Goal: Transaction & Acquisition: Purchase product/service

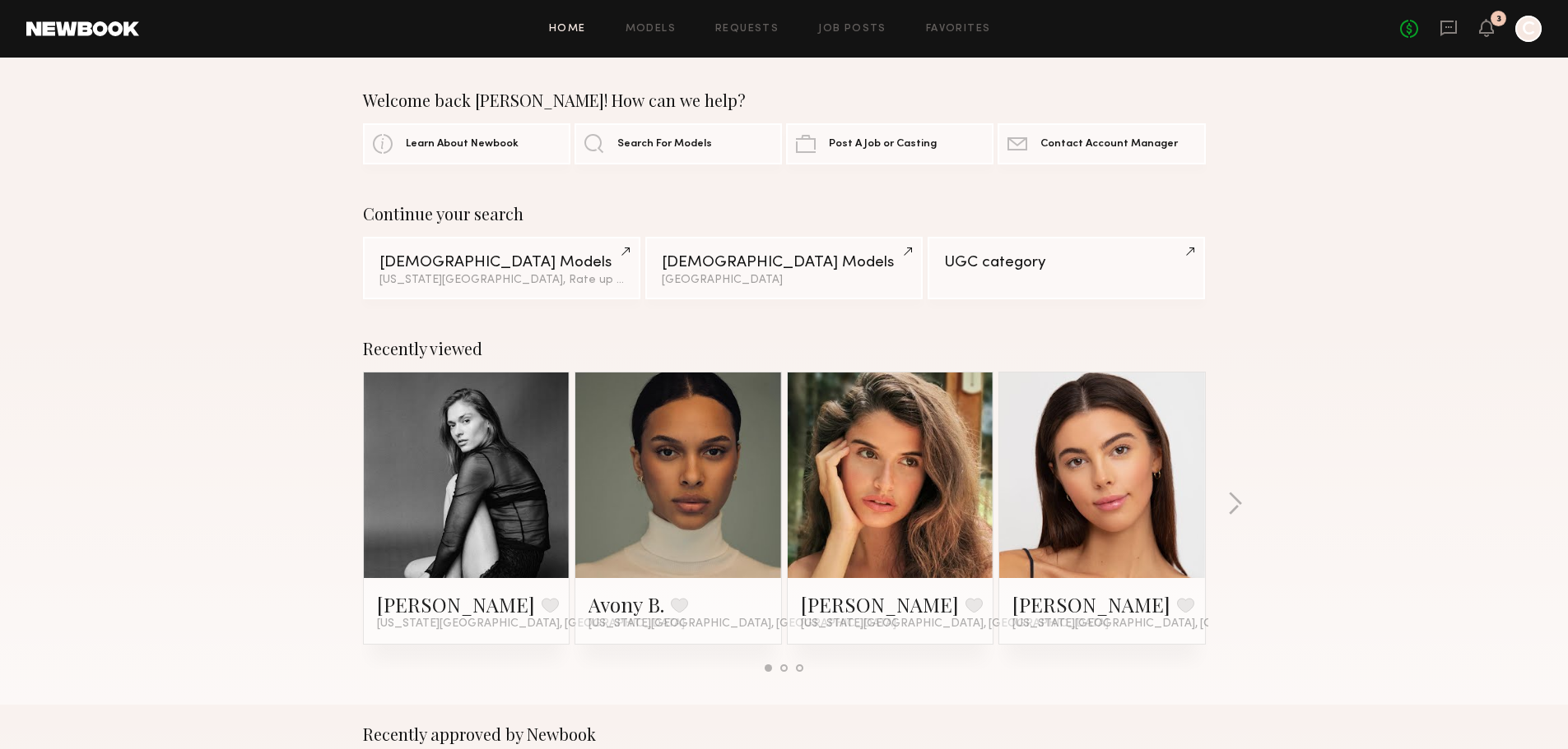
click at [478, 513] on link at bounding box center [467, 475] width 100 height 205
click at [1483, 39] on div "3" at bounding box center [1487, 29] width 15 height 21
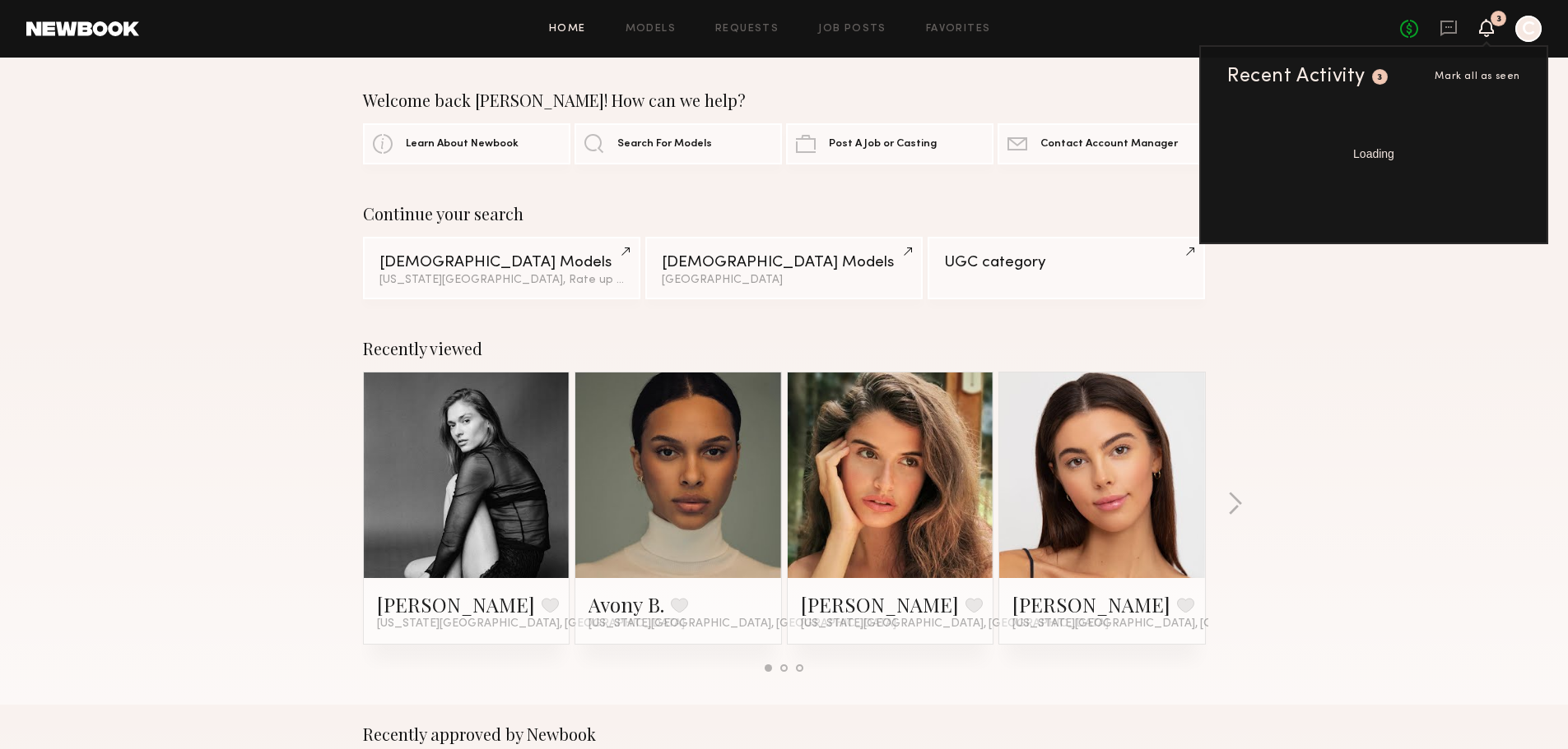
click at [1488, 32] on icon at bounding box center [1487, 27] width 13 height 11
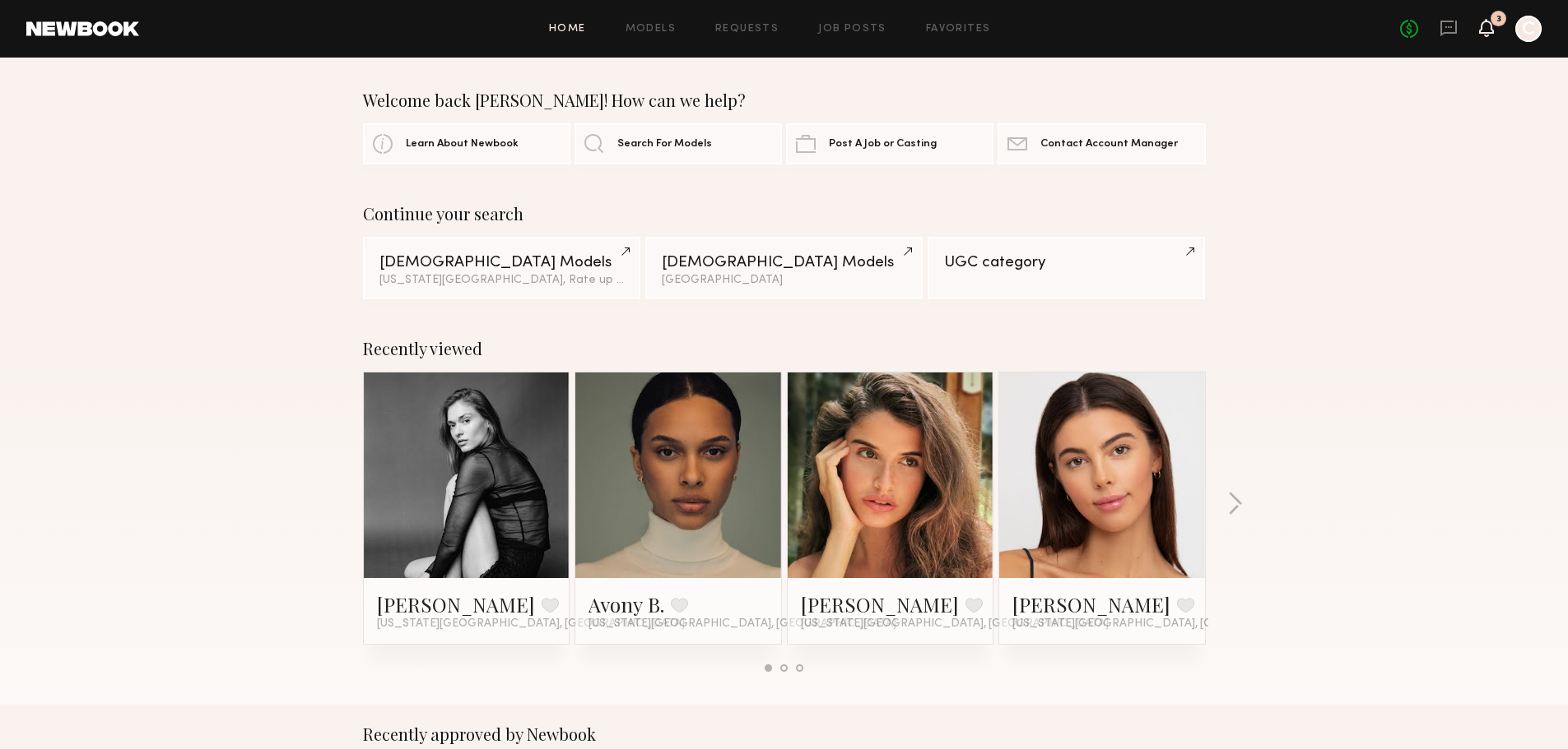
click at [1488, 32] on icon at bounding box center [1487, 27] width 13 height 11
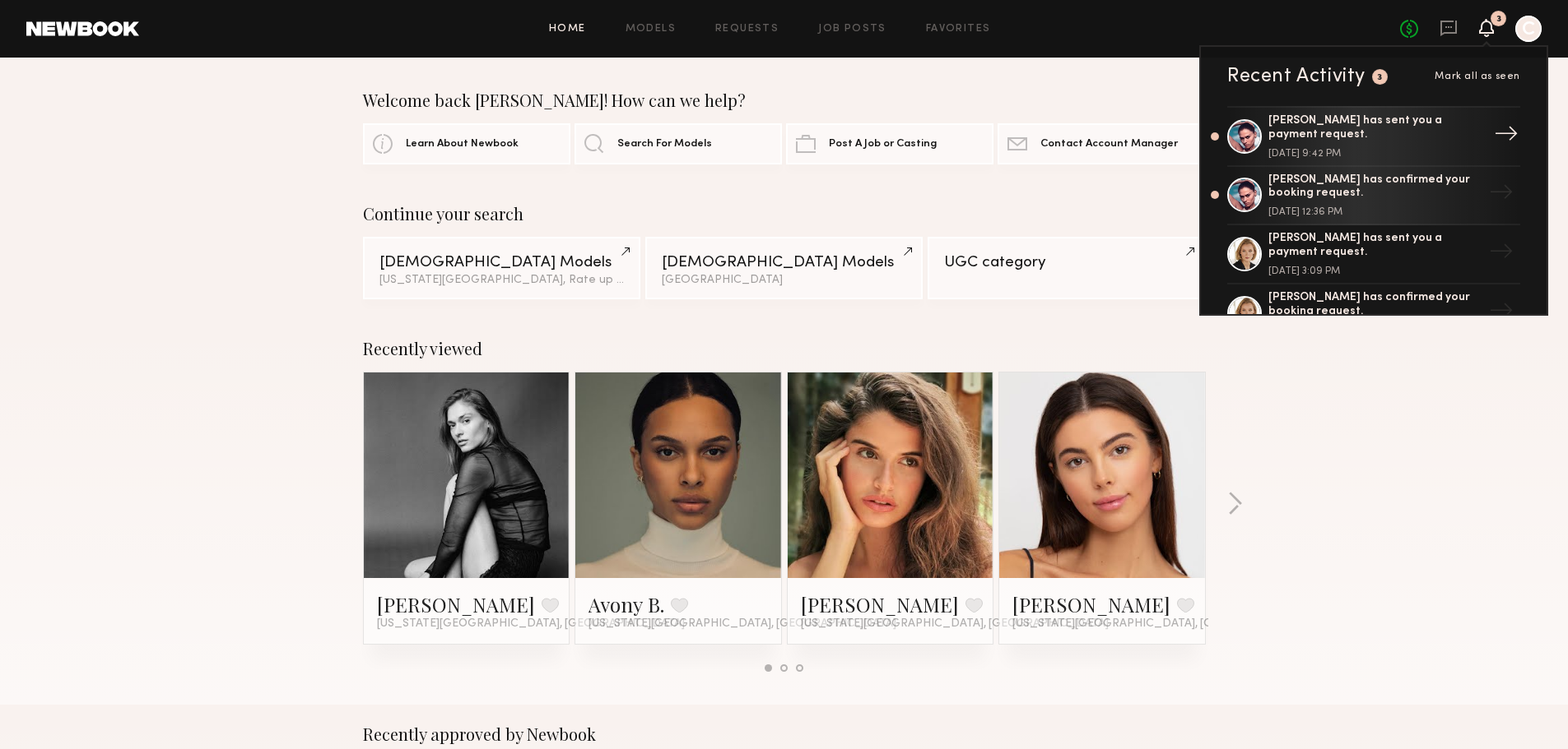
click at [1419, 127] on div "Masha S. has sent you a payment request." at bounding box center [1376, 129] width 214 height 28
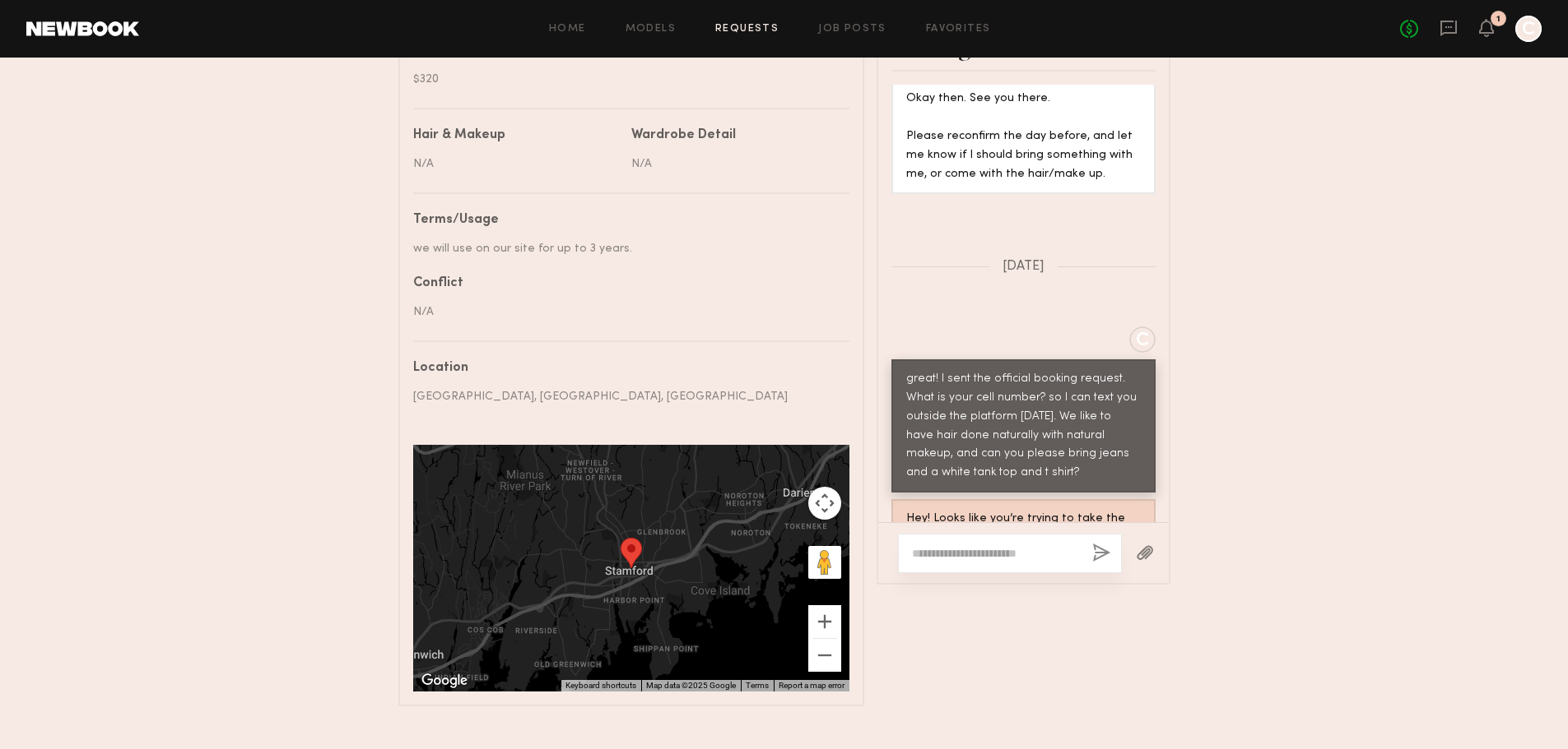
scroll to position [411, 0]
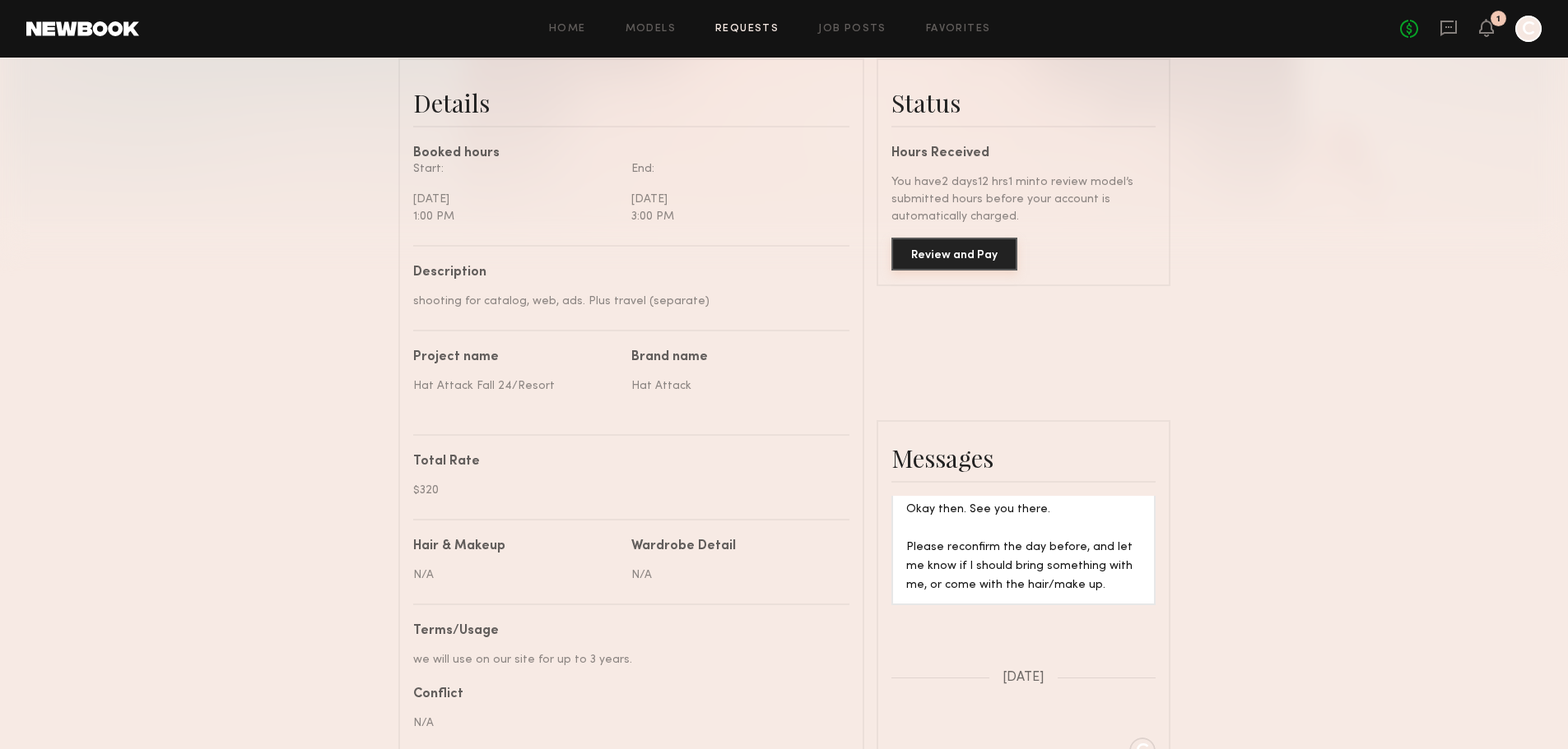
click at [964, 270] on button "Review and Pay" at bounding box center [954, 253] width 126 height 33
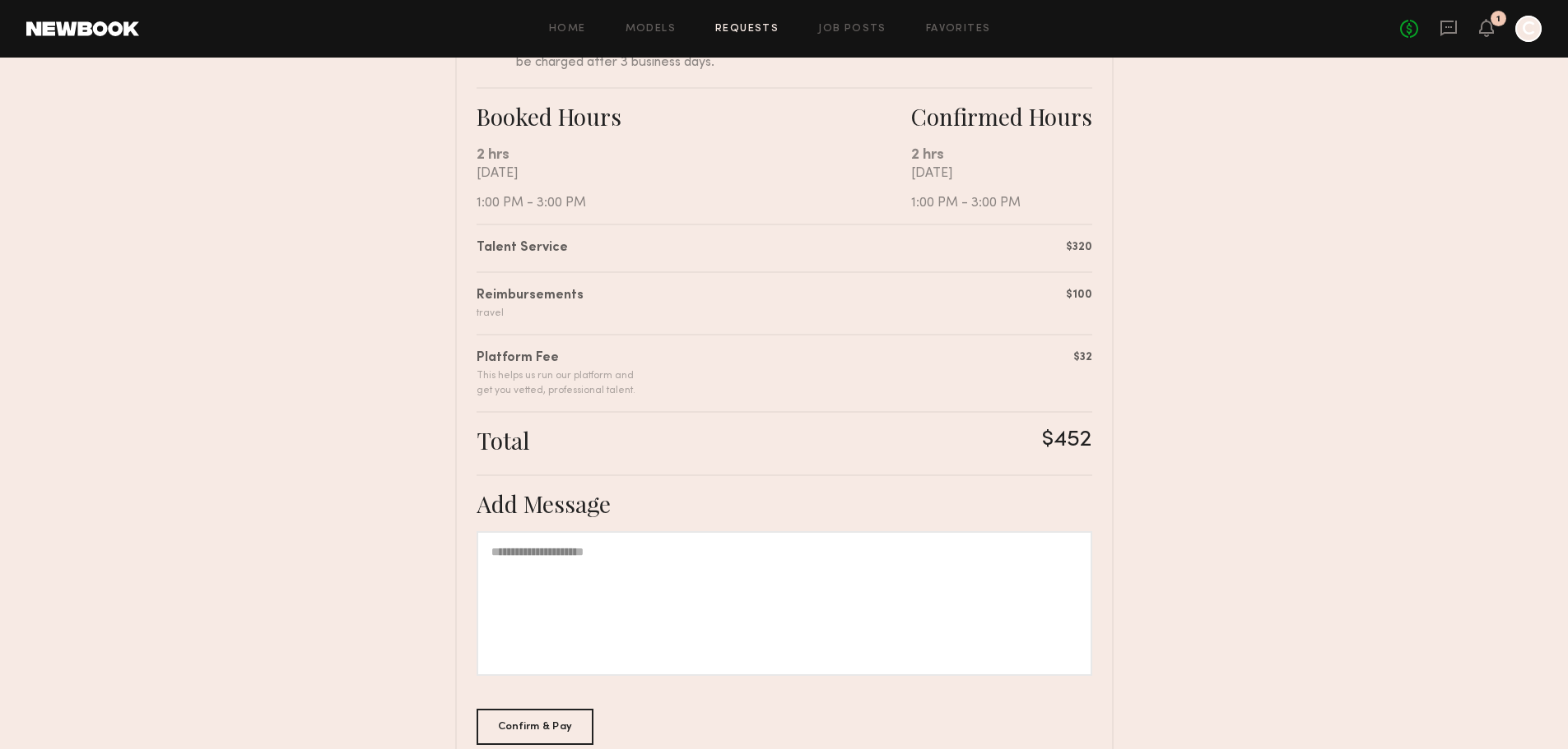
scroll to position [364, 0]
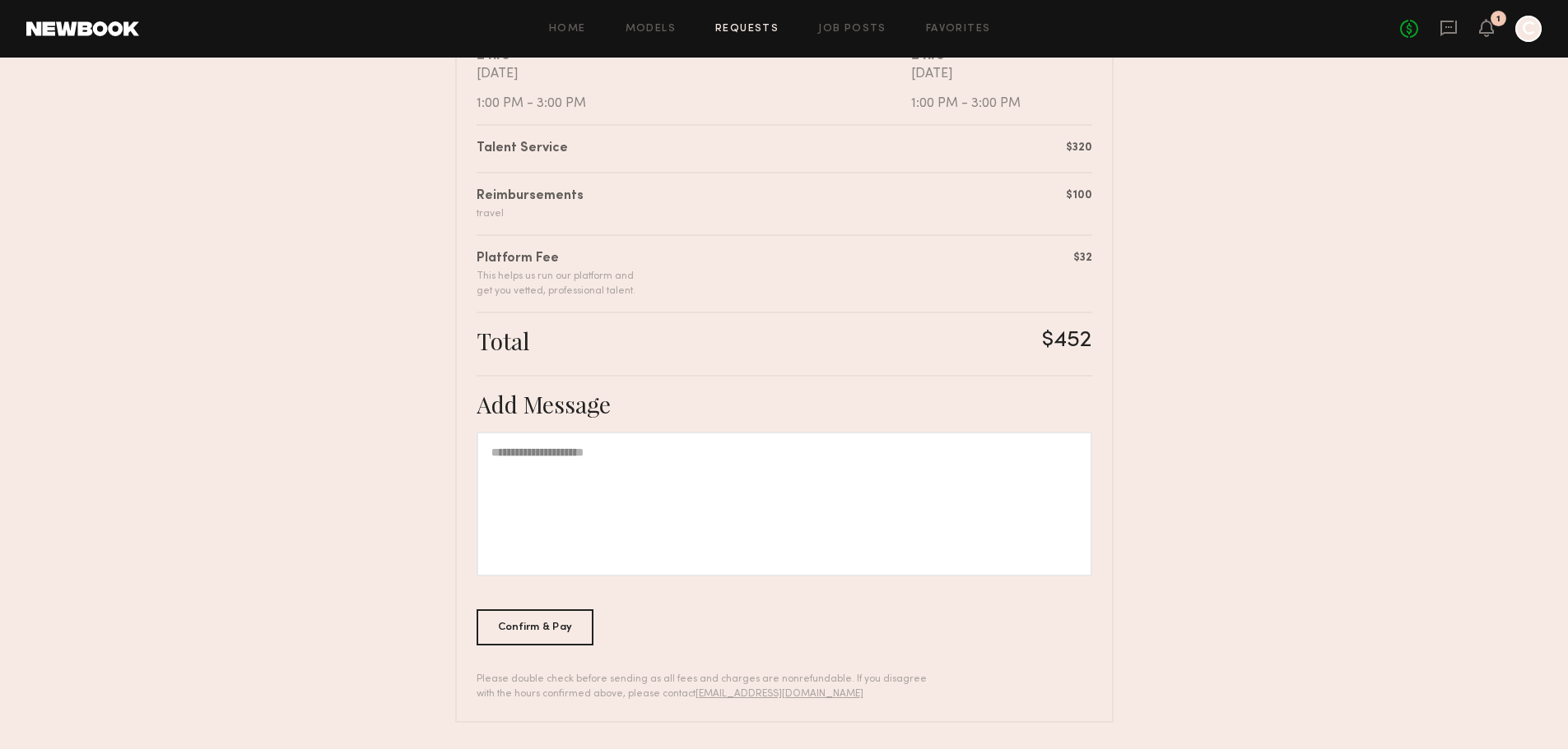
click at [636, 478] on div at bounding box center [784, 504] width 616 height 145
click at [539, 628] on div "Confirm & Pay" at bounding box center [536, 627] width 117 height 36
click at [532, 644] on div "Confirm & Pay" at bounding box center [536, 627] width 117 height 36
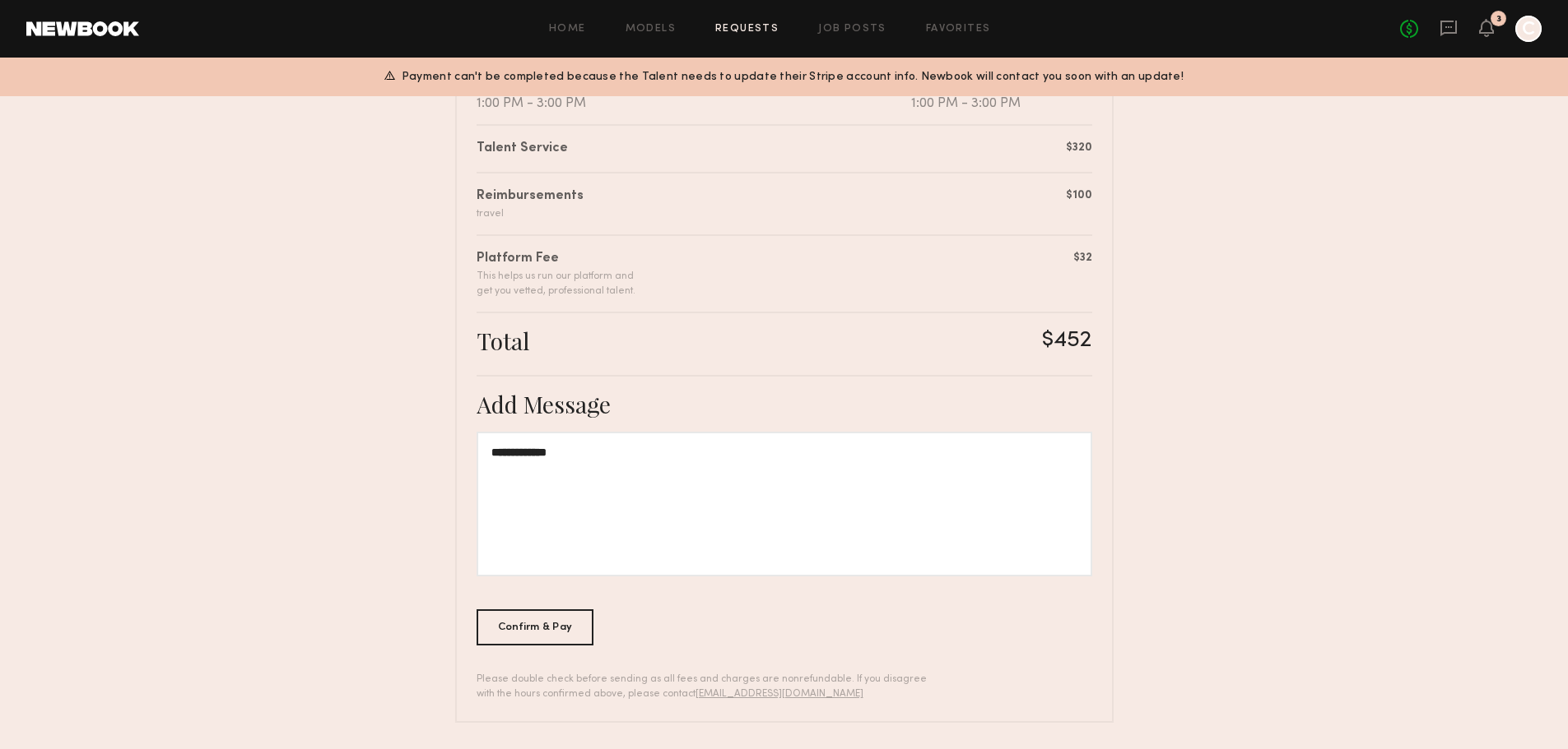
click at [627, 81] on span "Payment can't be completed because the Talent needs to update their Stripe acco…" at bounding box center [793, 78] width 782 height 19
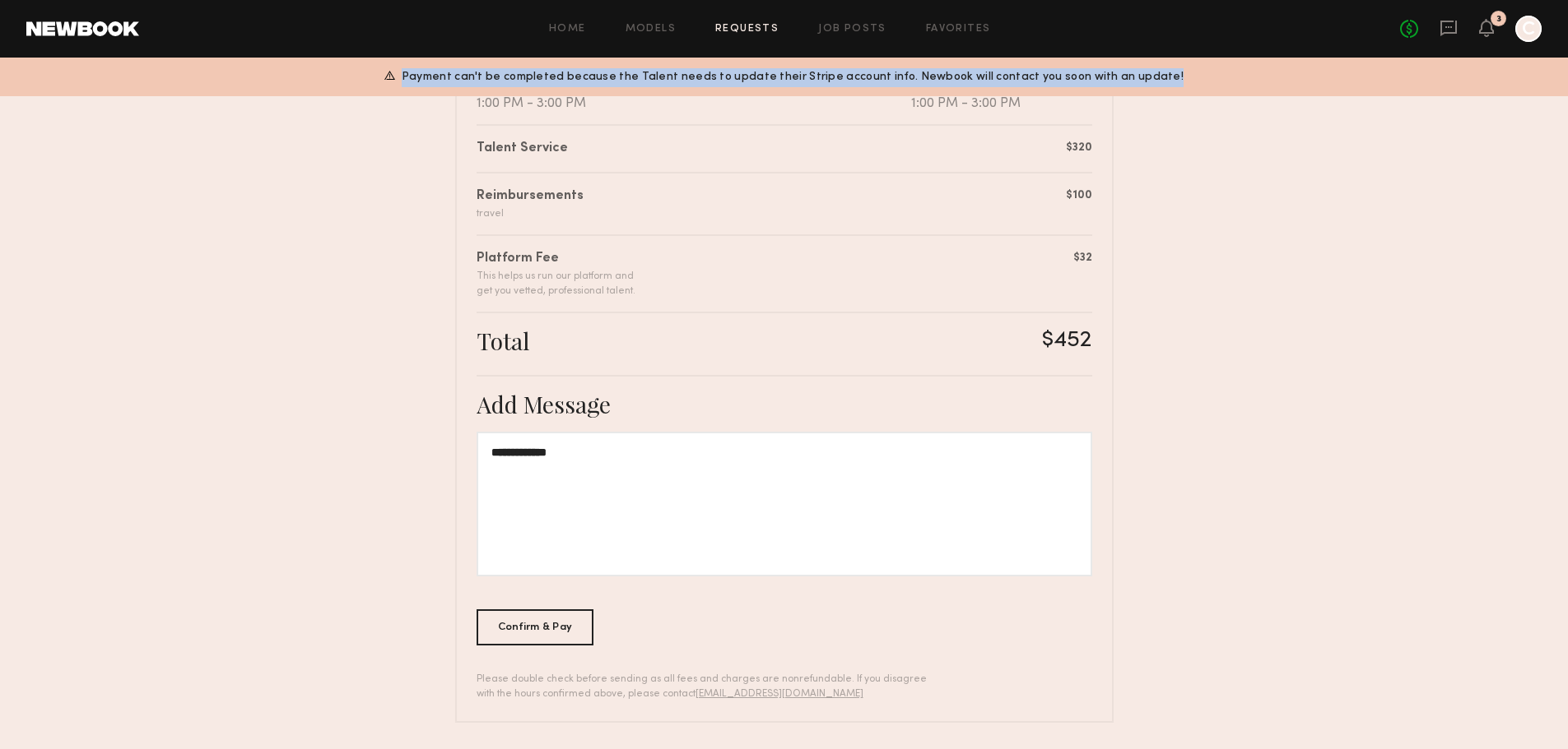
click at [627, 81] on span "Payment can't be completed because the Talent needs to update their Stripe acco…" at bounding box center [793, 78] width 782 height 19
copy common-layout "Payment can't be completed because the Talent needs to update their Stripe acco…"
click at [1450, 29] on icon at bounding box center [1448, 27] width 18 height 18
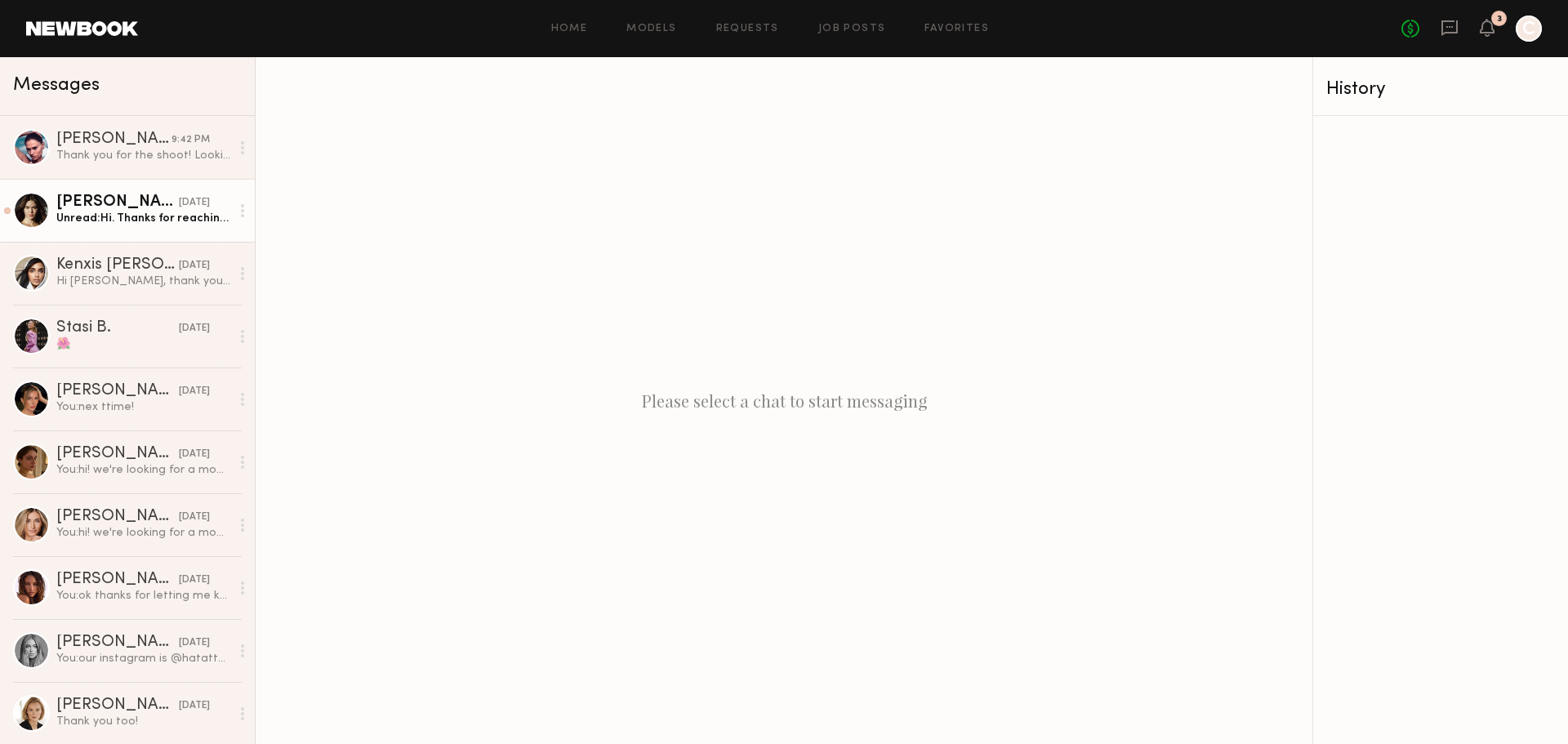
click at [116, 229] on link "Anastasia M. 09/22/2025 Unread: Hi. Thanks for reaching out. Yes, I’m available…" at bounding box center [127, 210] width 254 height 63
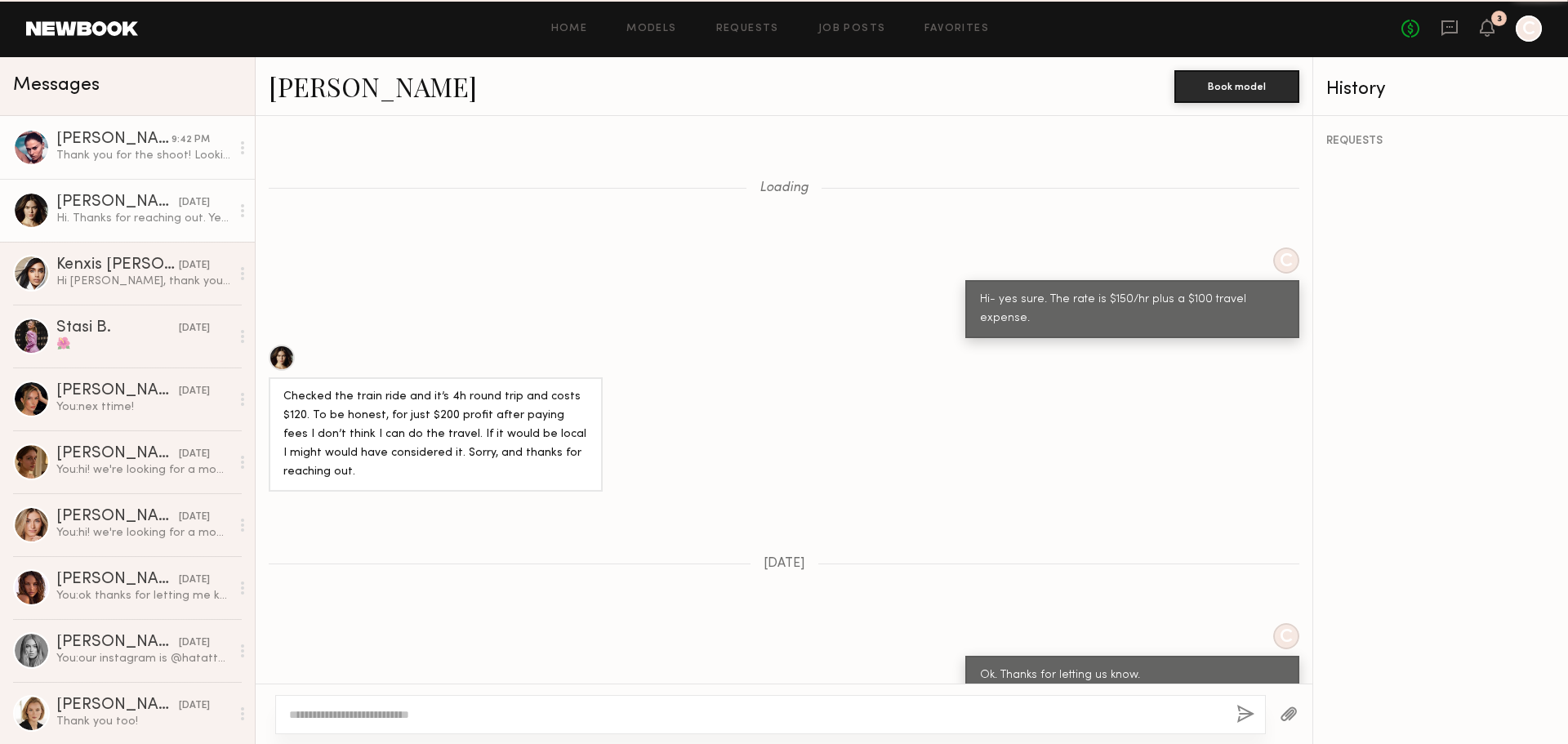
click at [117, 147] on div "Masha S." at bounding box center [114, 139] width 115 height 16
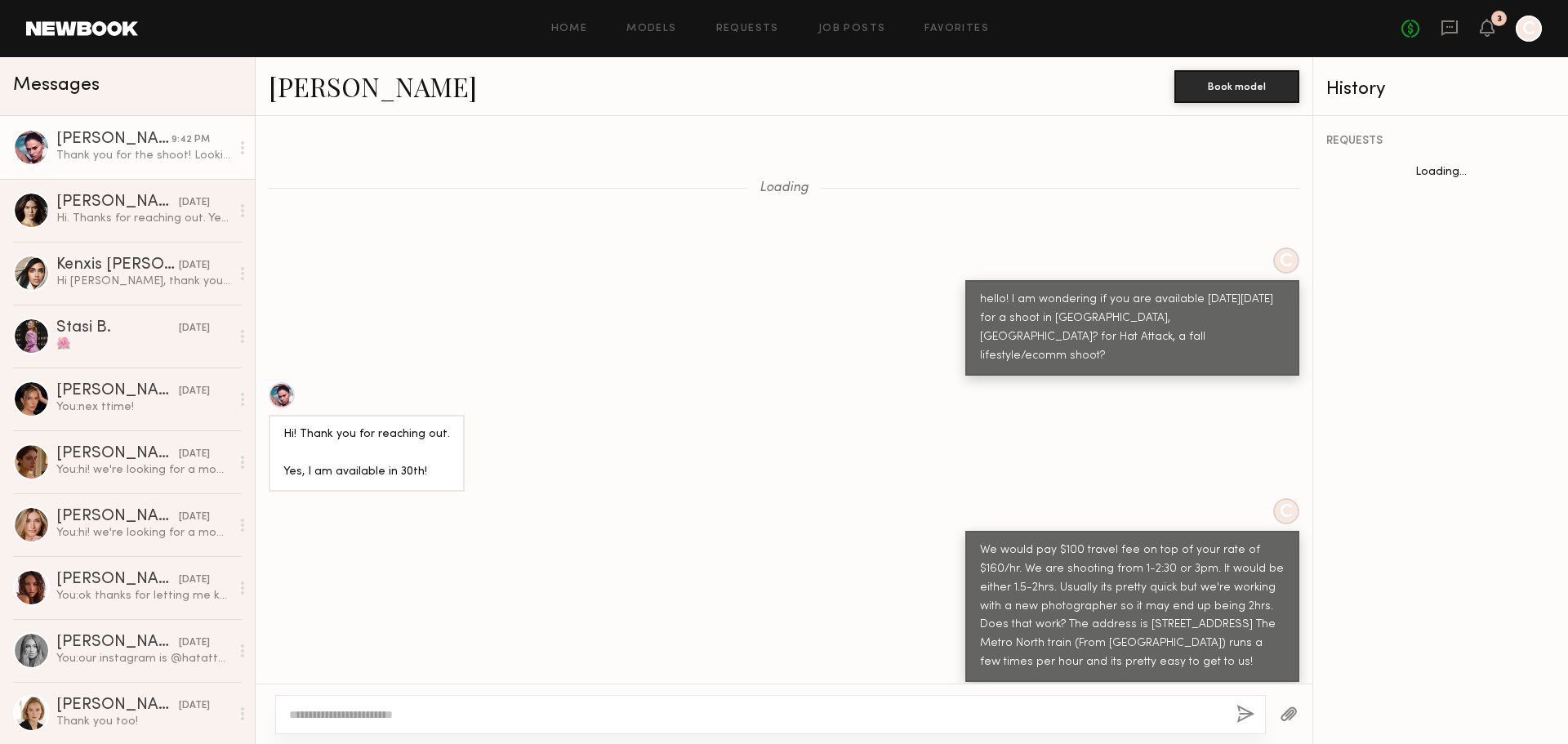
scroll to position [1098, 0]
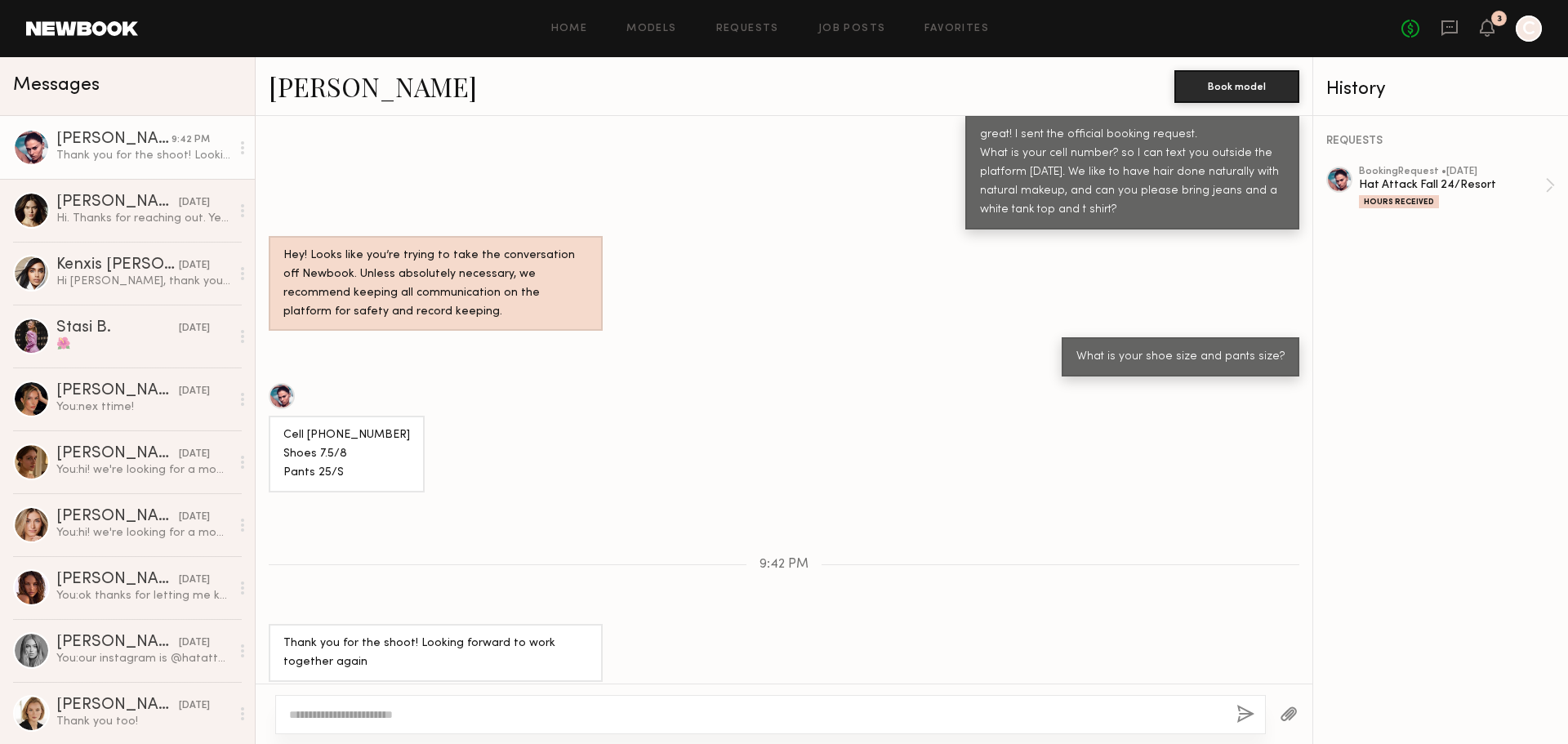
click at [406, 720] on textarea at bounding box center [756, 714] width 934 height 16
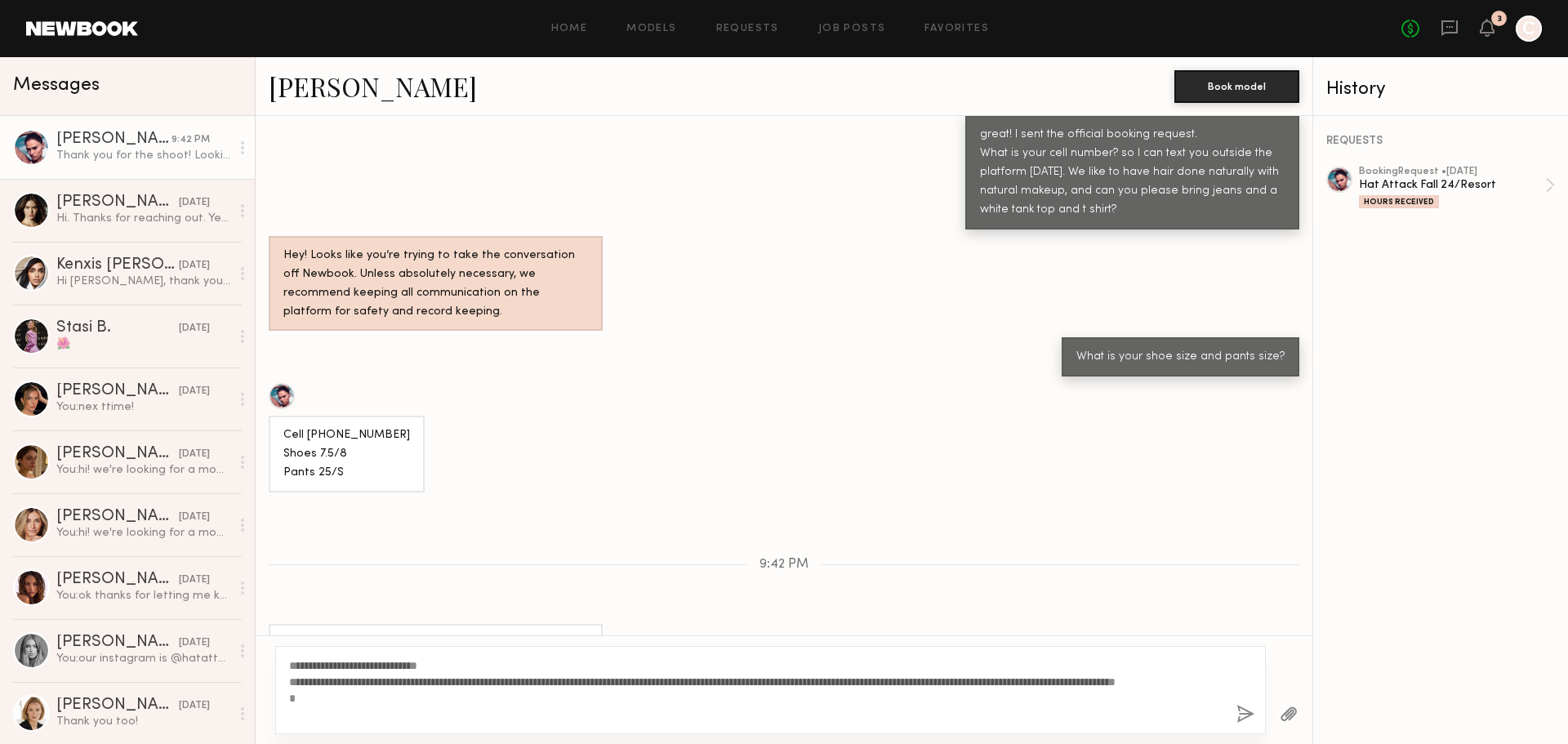
type textarea "**********"
click at [1237, 707] on button "button" at bounding box center [1245, 716] width 18 height 21
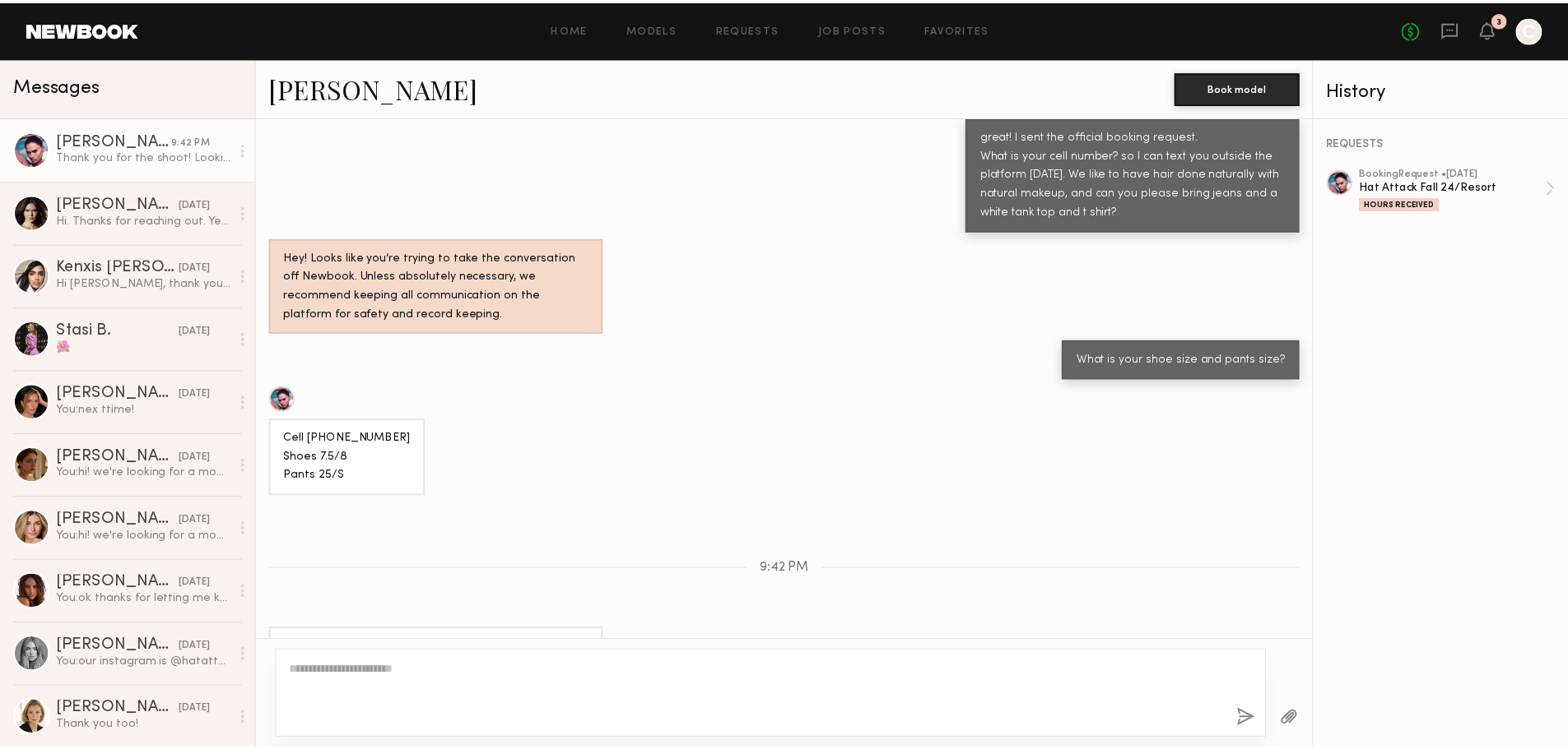
scroll to position [1503, 0]
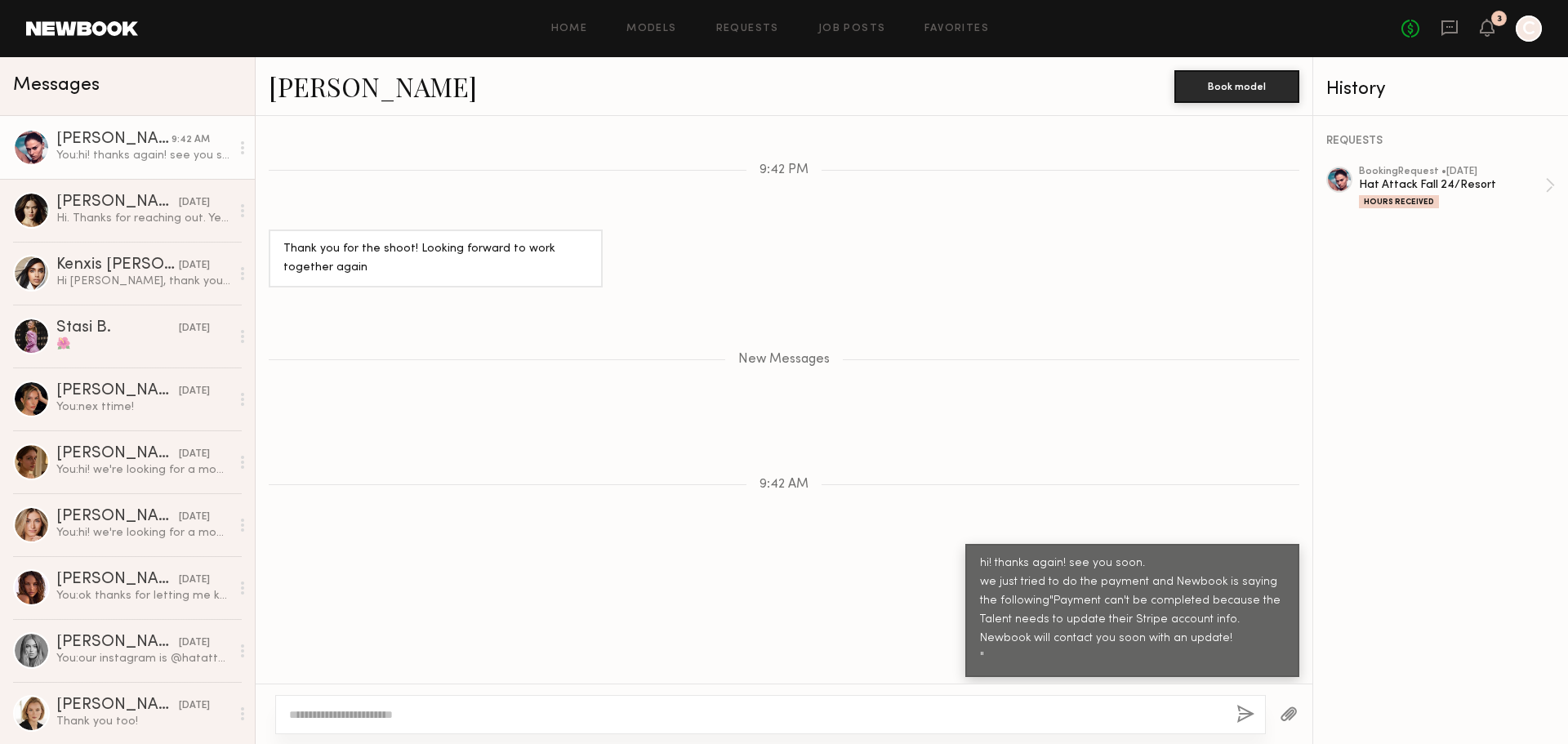
click at [1000, 717] on textarea at bounding box center [756, 714] width 934 height 16
click at [406, 720] on textarea at bounding box center [756, 714] width 934 height 16
type textarea "**********"
click at [1535, 28] on div at bounding box center [1530, 29] width 26 height 26
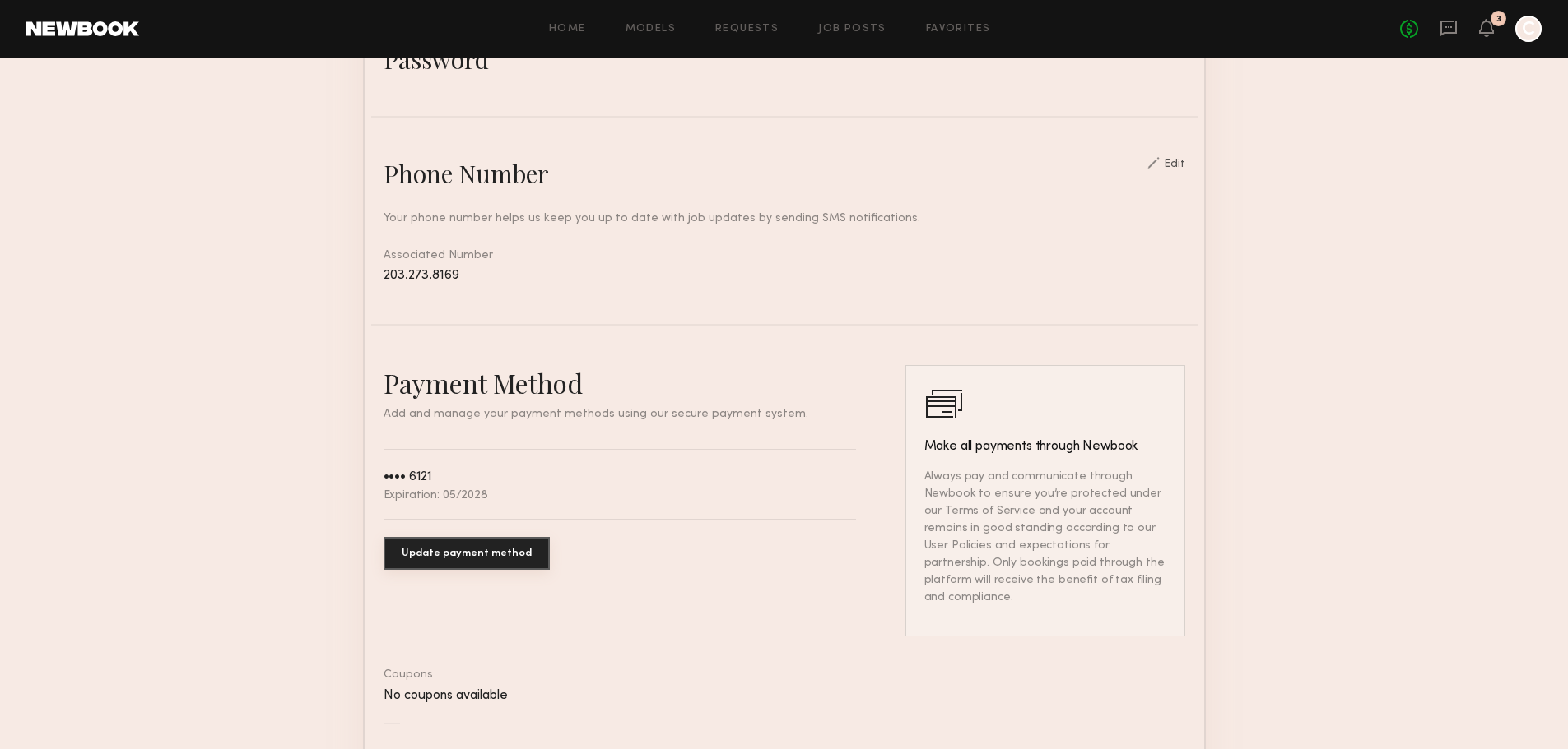
scroll to position [658, 0]
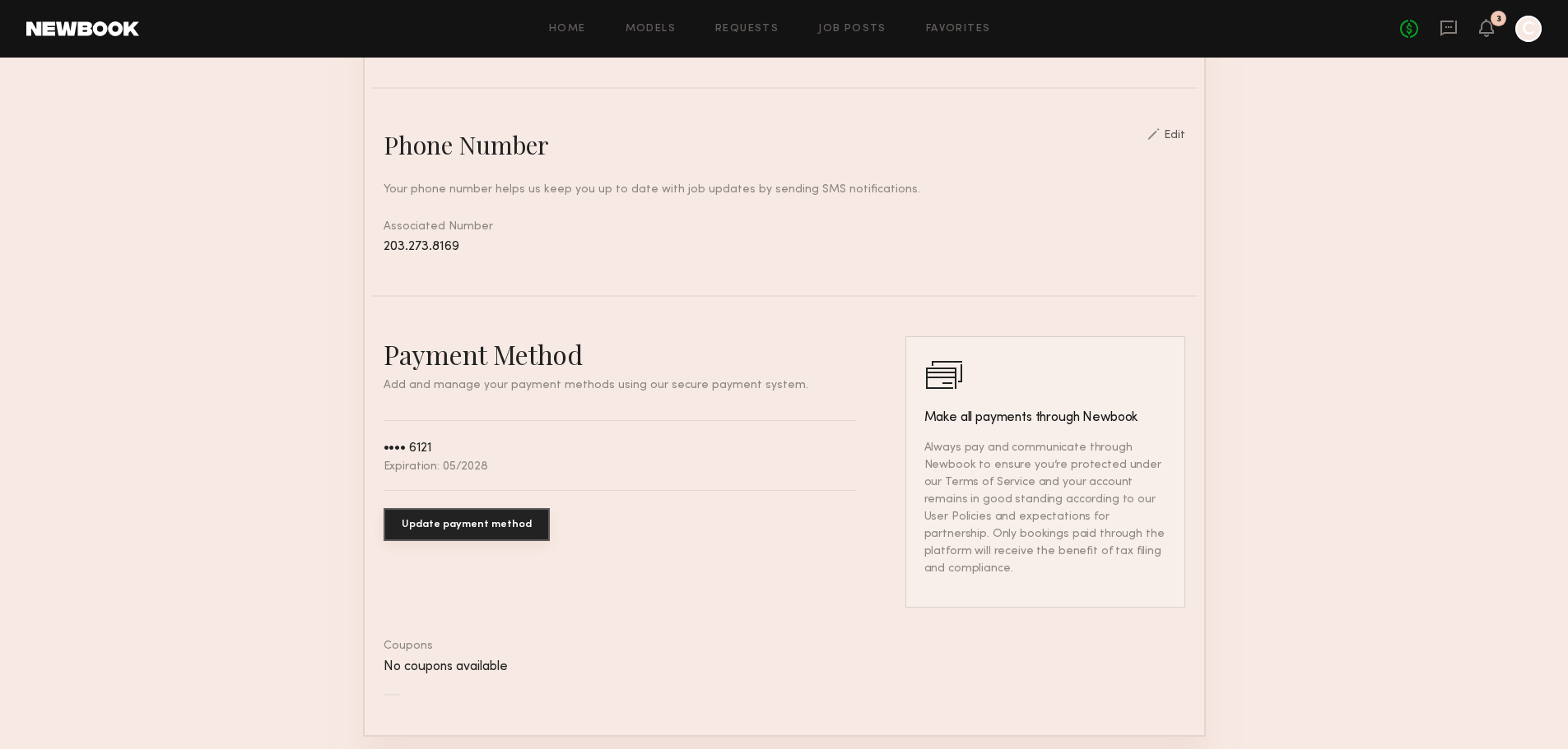
click at [467, 541] on button "Update payment method" at bounding box center [467, 525] width 167 height 33
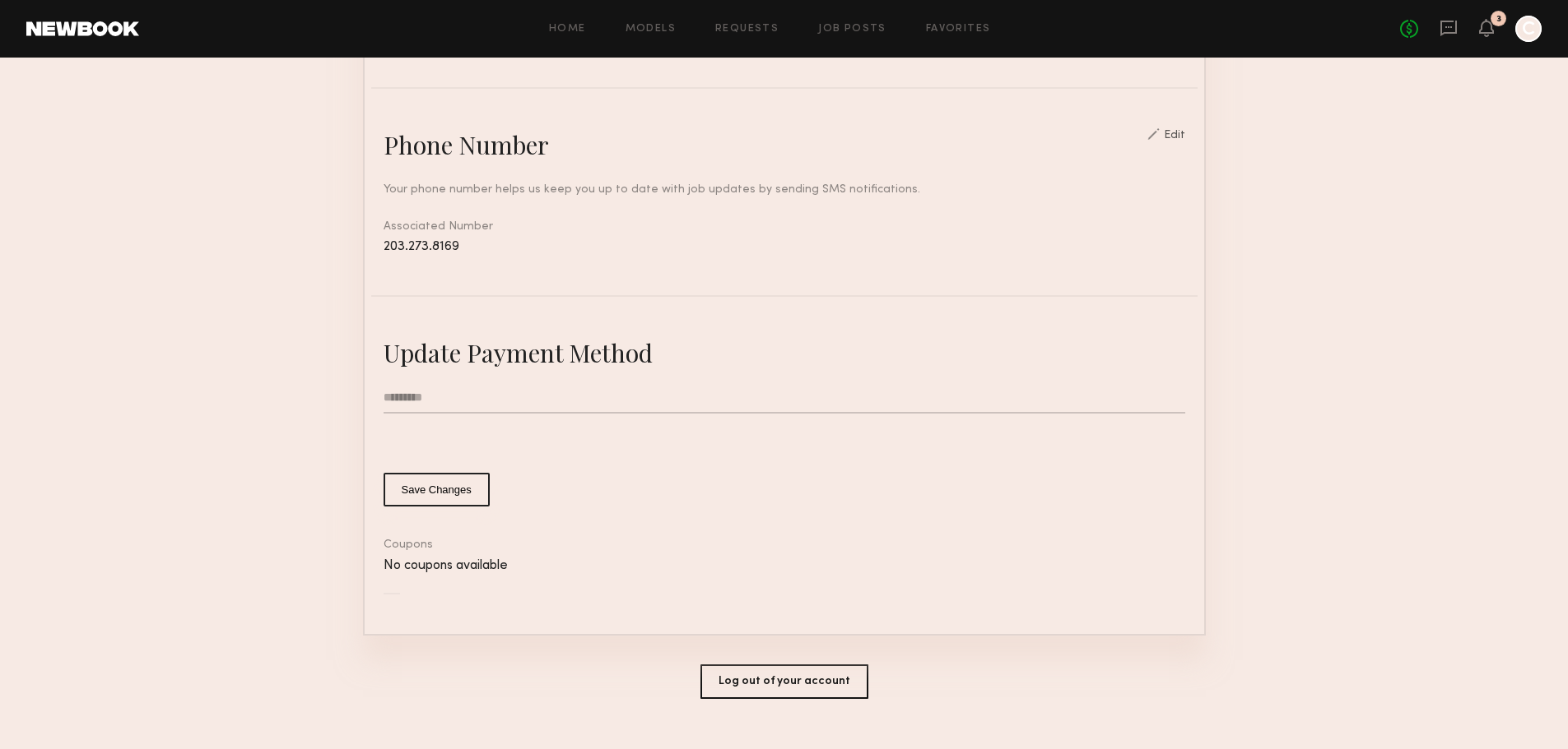
type input "*"
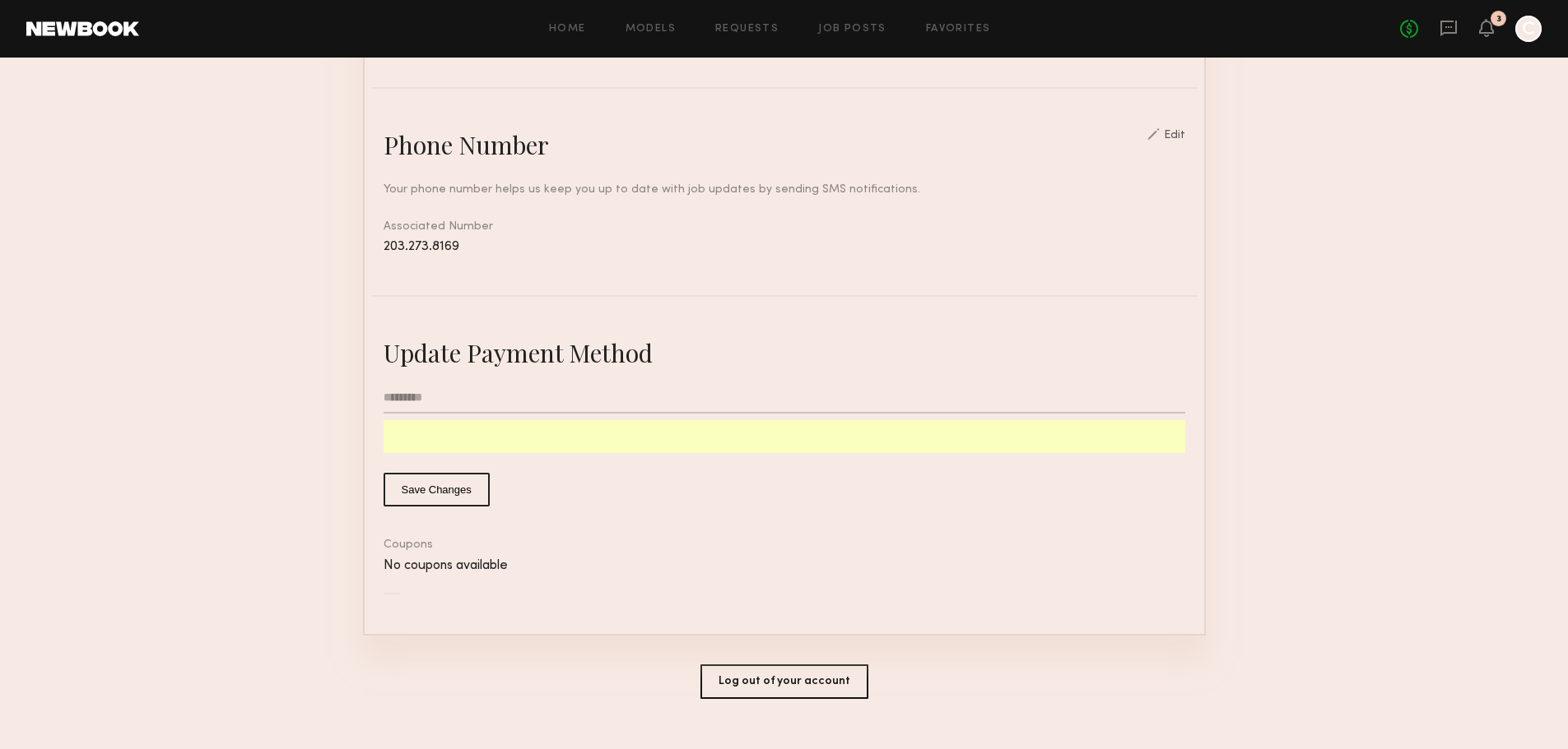
click at [459, 507] on button "Save Changes" at bounding box center [436, 490] width 106 height 34
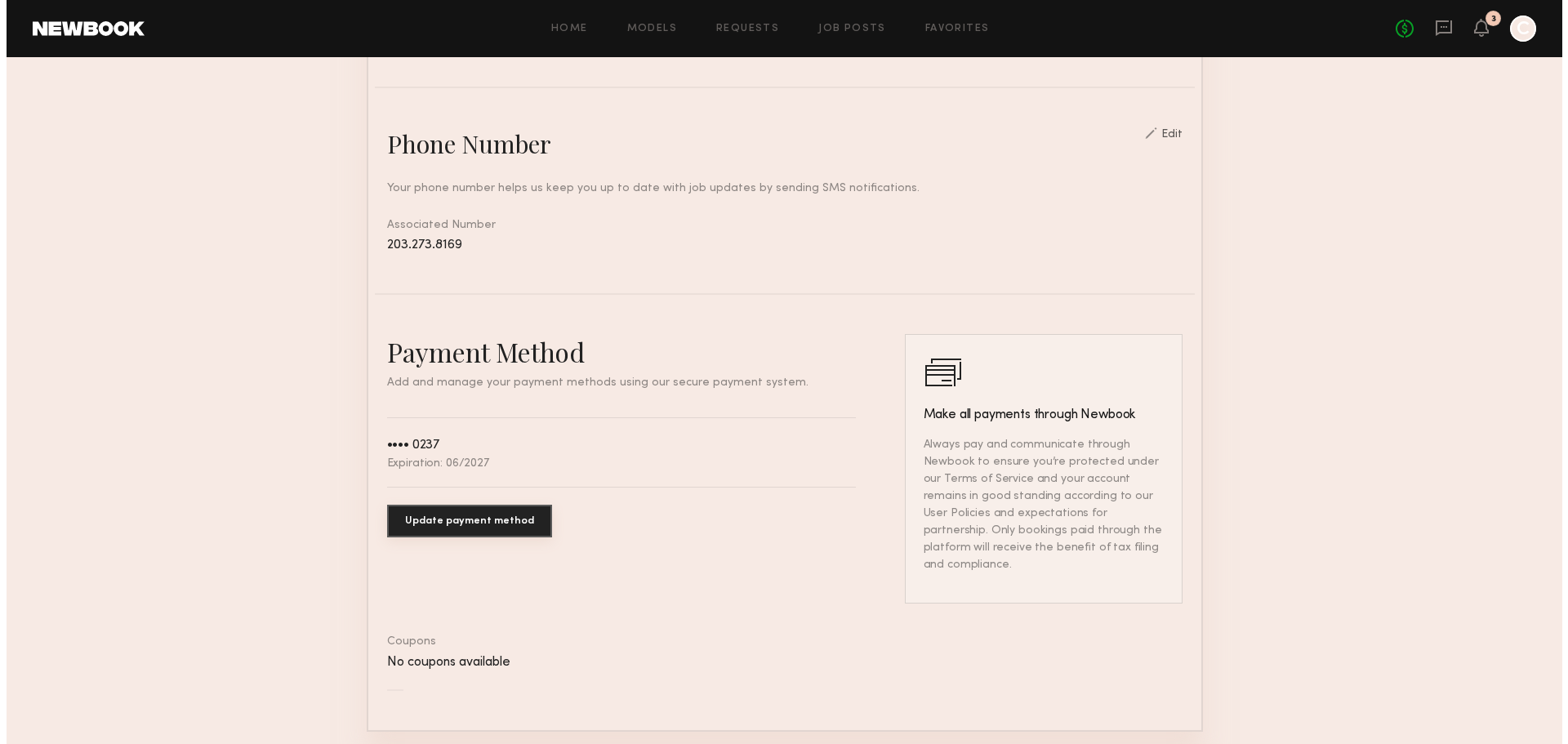
scroll to position [0, 0]
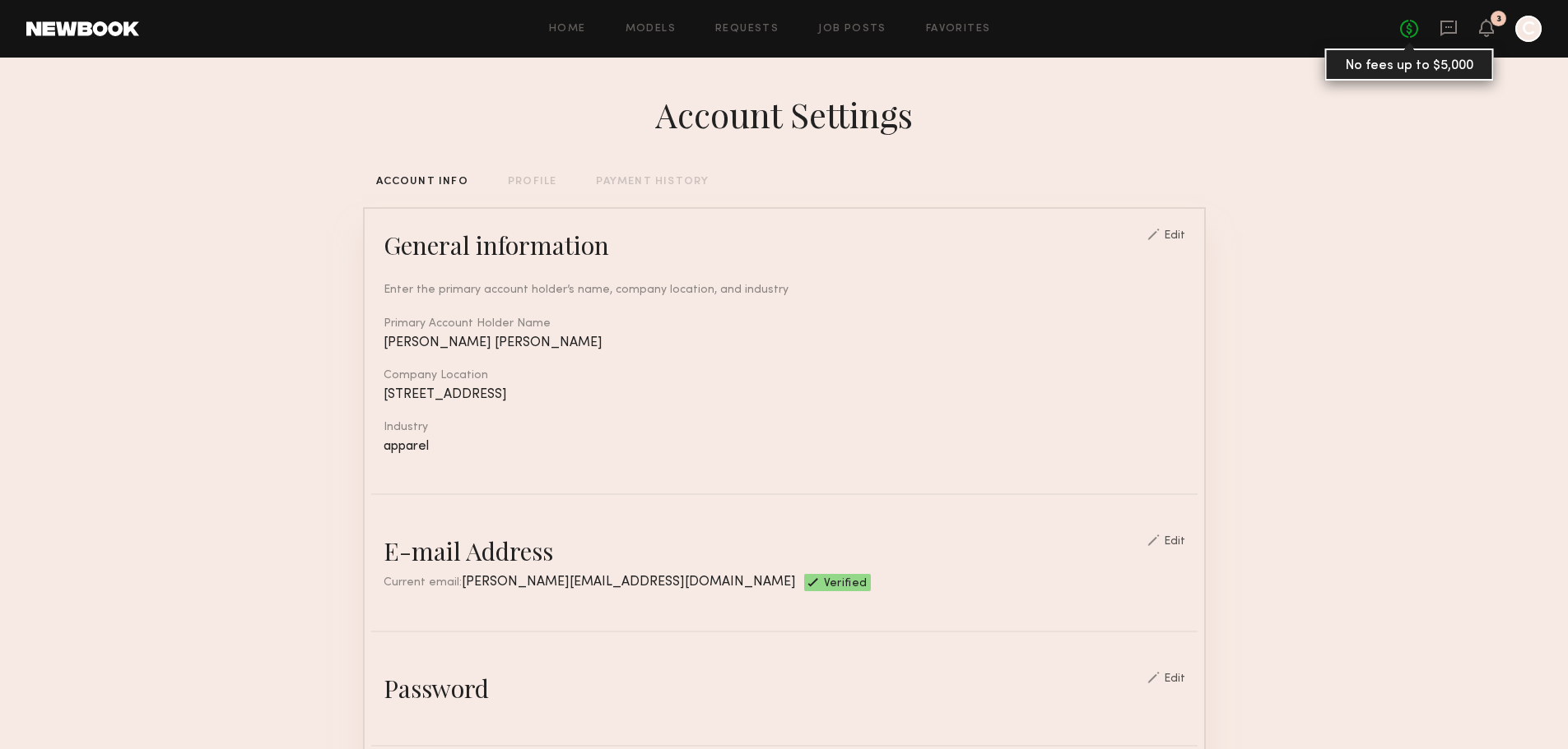
click at [1402, 35] on link "No fees up to $5,000" at bounding box center [1409, 28] width 18 height 18
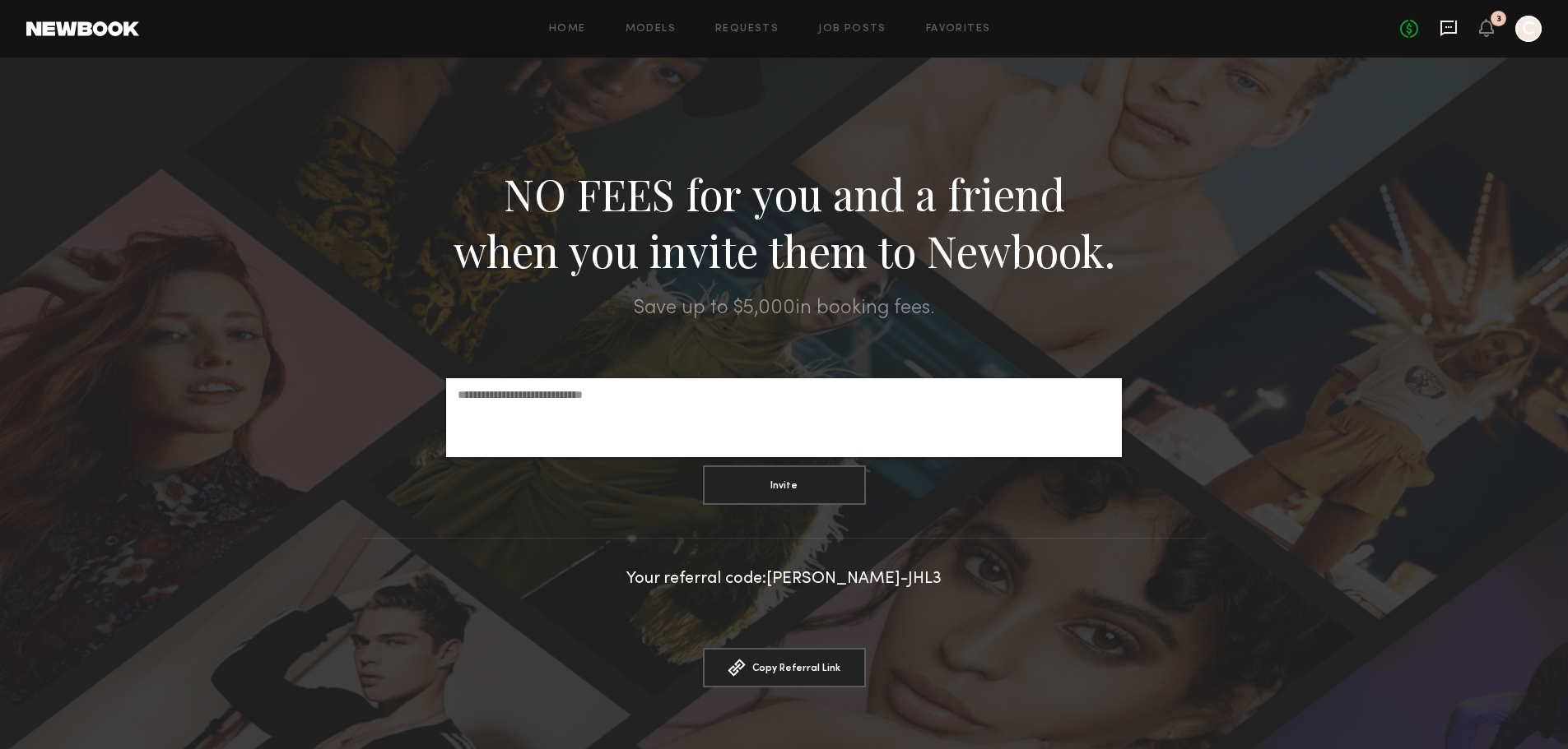
click at [1448, 27] on icon at bounding box center [1449, 27] width 7 height 2
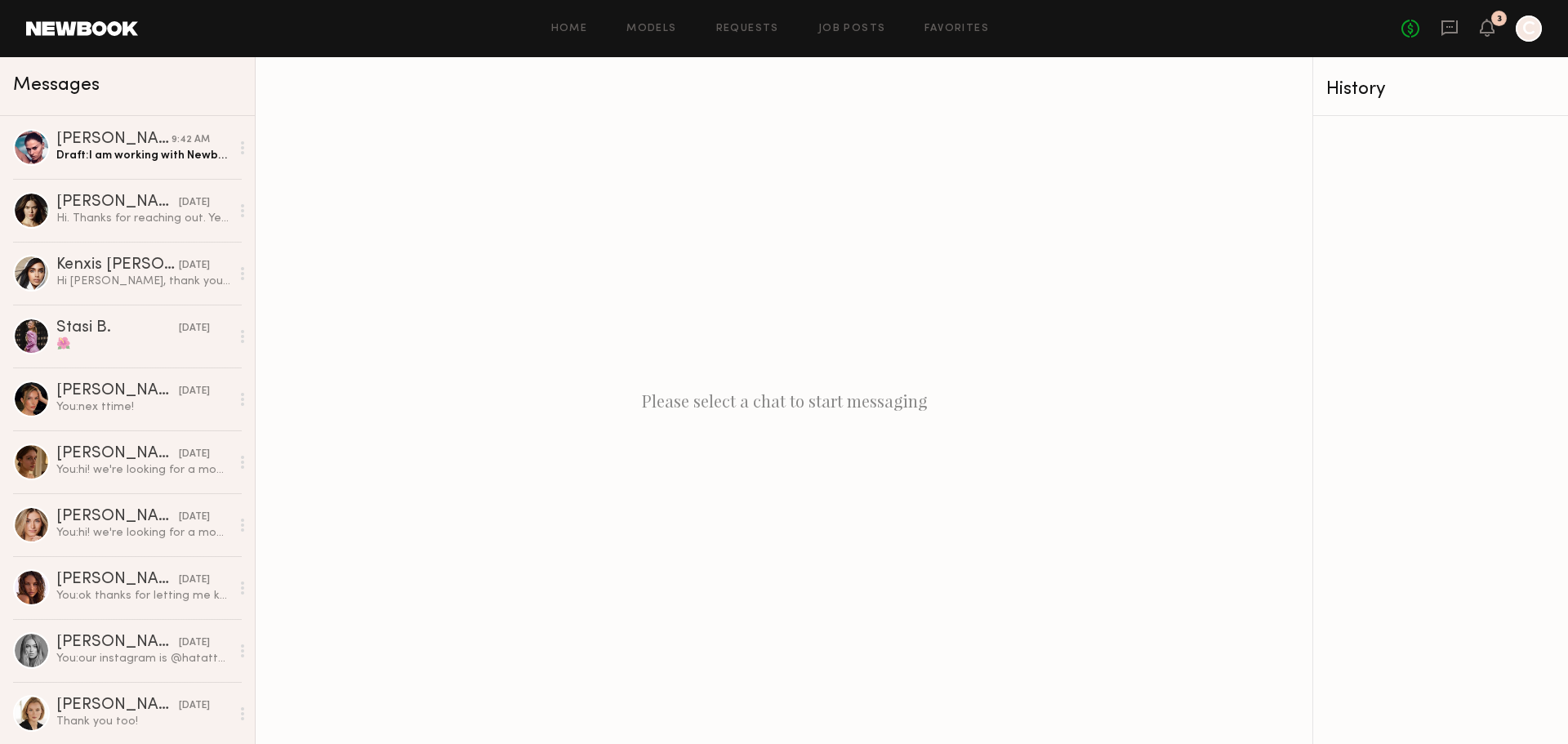
click at [1510, 31] on div "No fees up to $5,000 3 C" at bounding box center [1472, 29] width 141 height 26
click at [110, 162] on div "Draft: I am working with Newbook to find a solution and we will make sure the" at bounding box center [143, 155] width 174 height 16
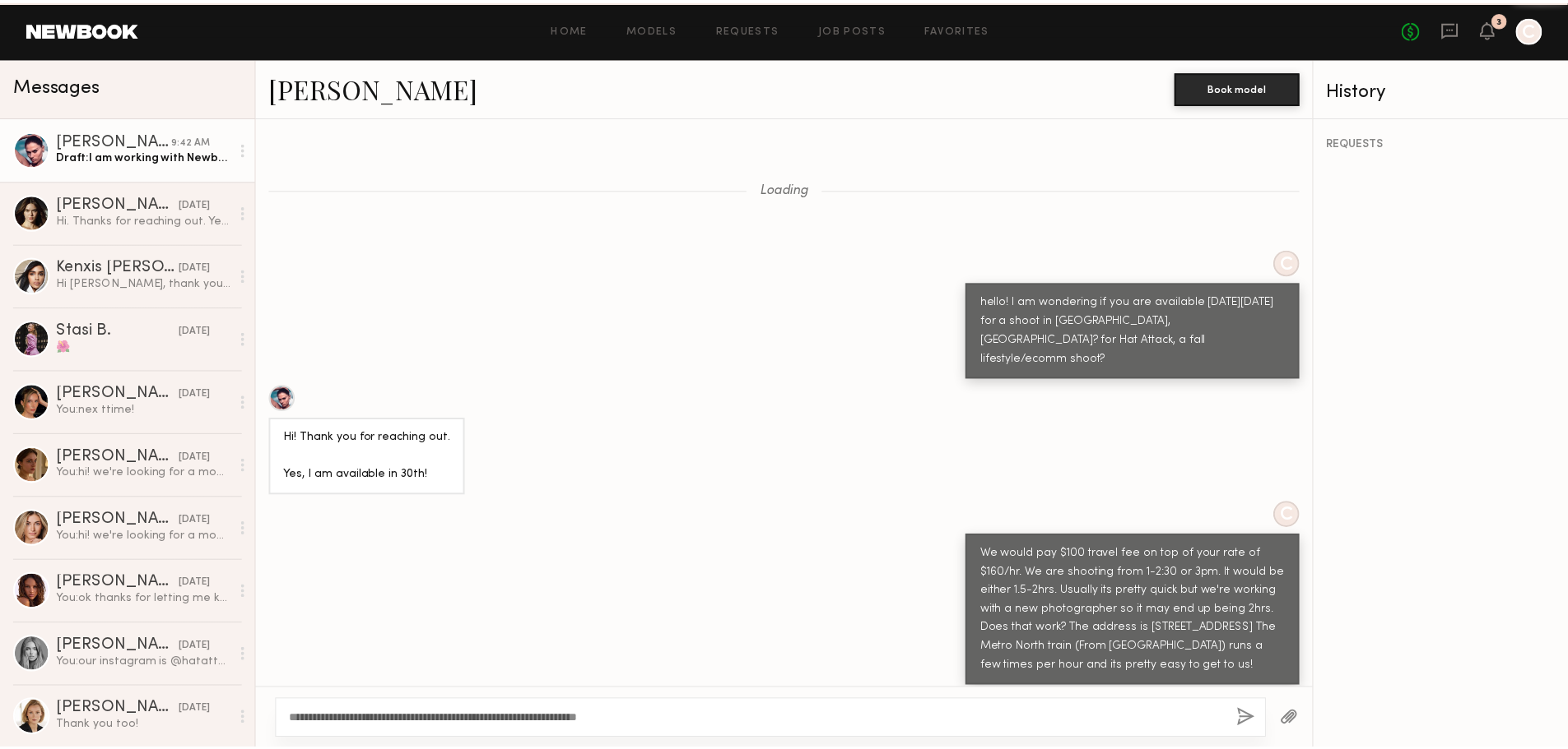
scroll to position [1375, 0]
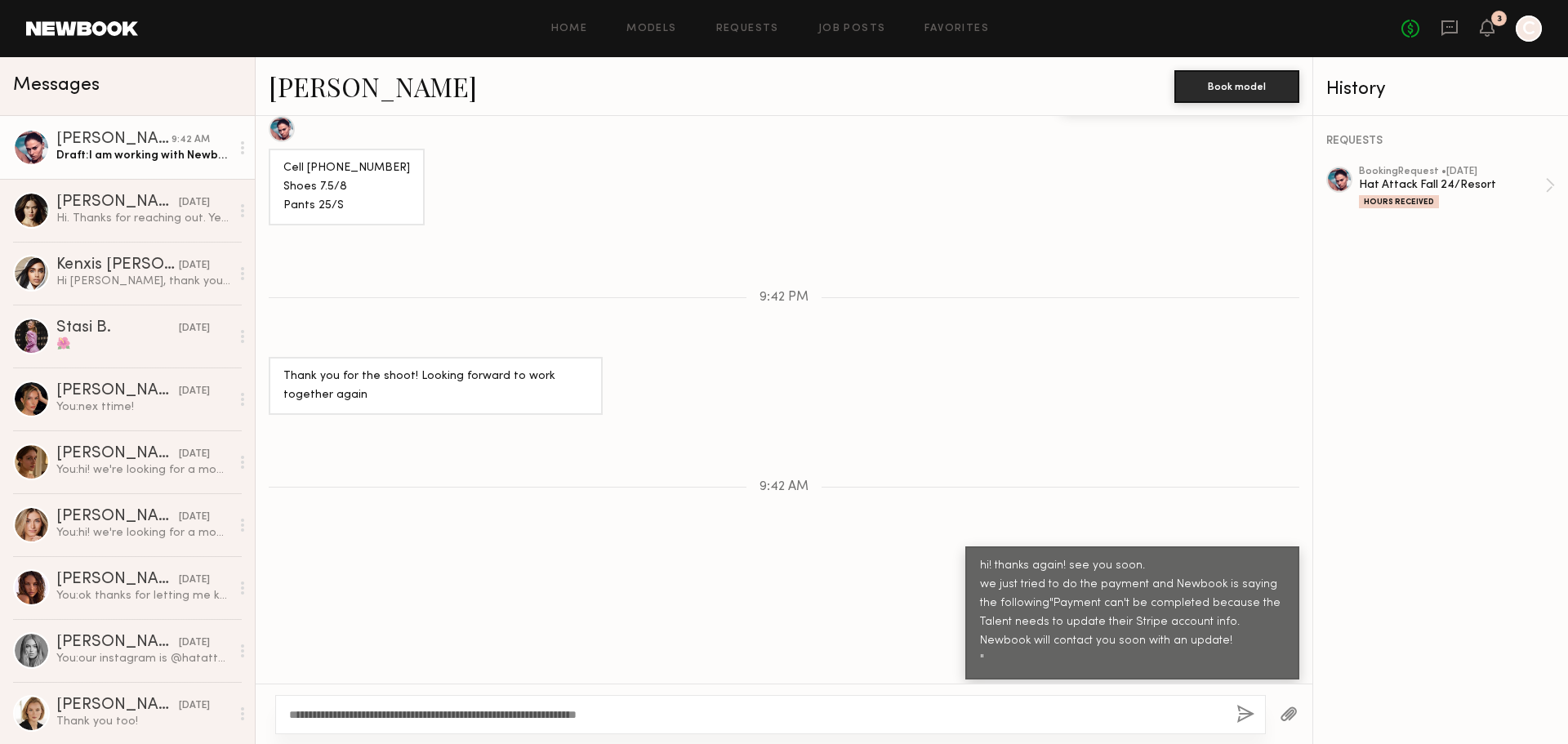
click at [1493, 22] on div "3" at bounding box center [1499, 18] width 16 height 16
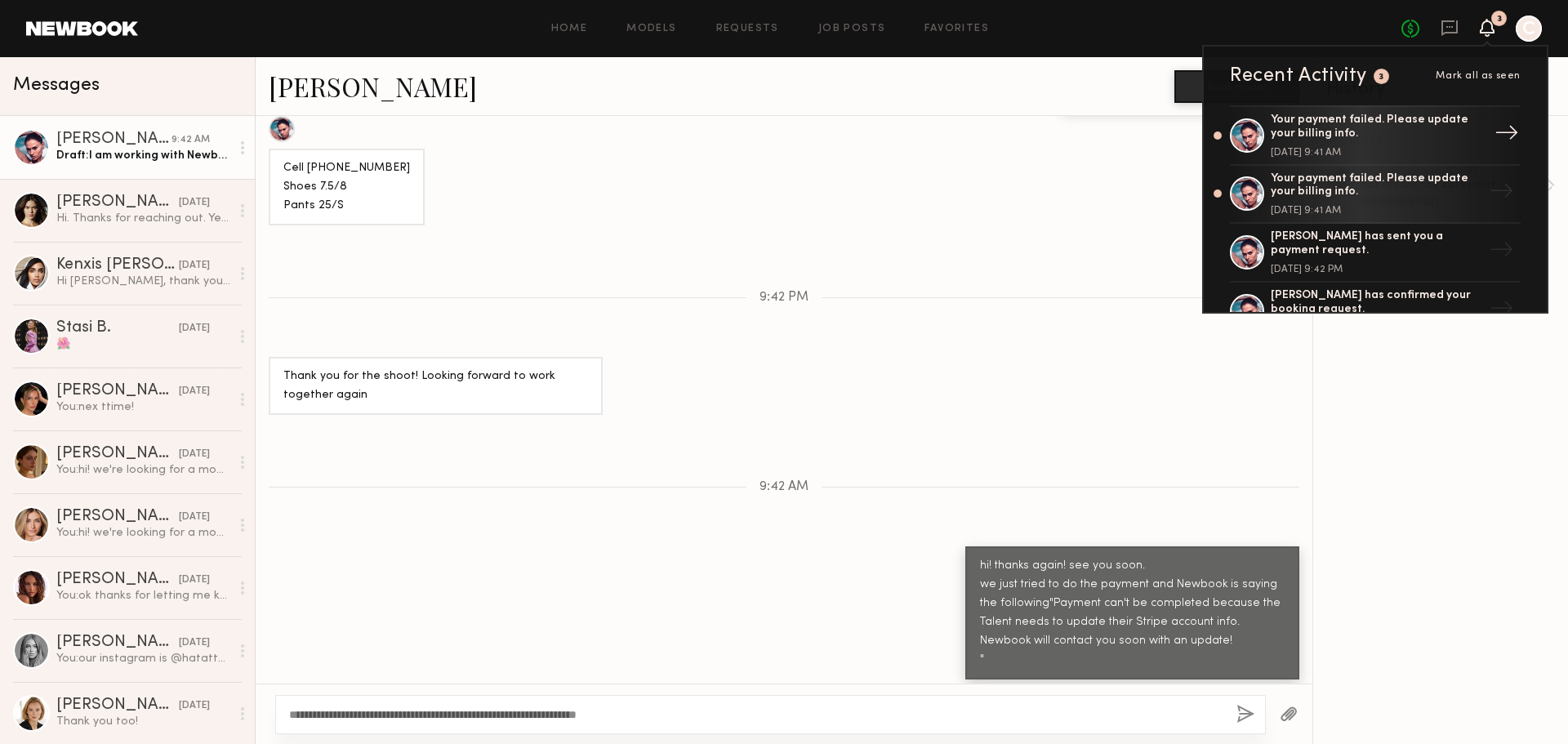
click at [1410, 138] on div "Your payment failed. Please update your billing info." at bounding box center [1377, 128] width 212 height 28
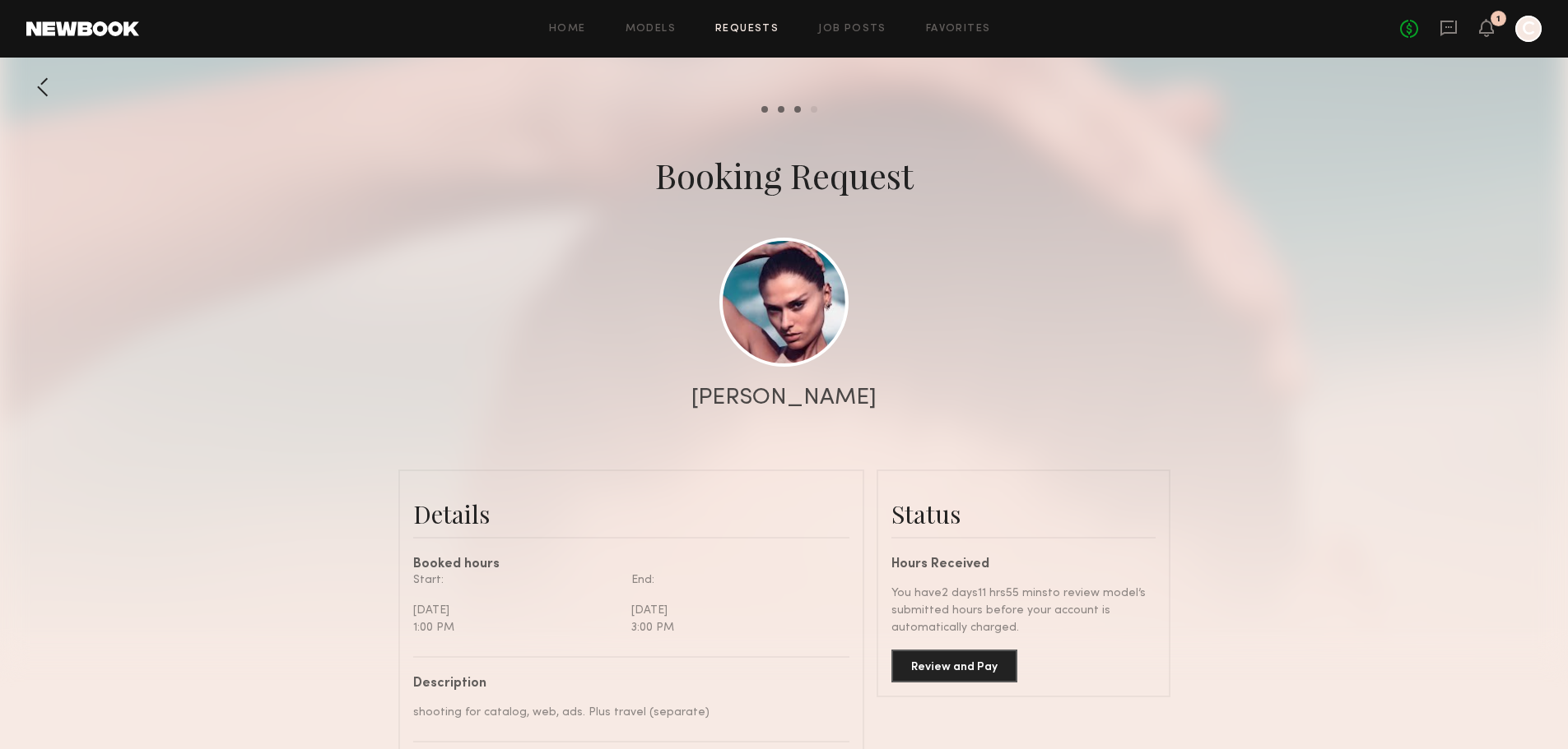
click at [952, 683] on common-button "Review and Pay" at bounding box center [954, 666] width 126 height 33
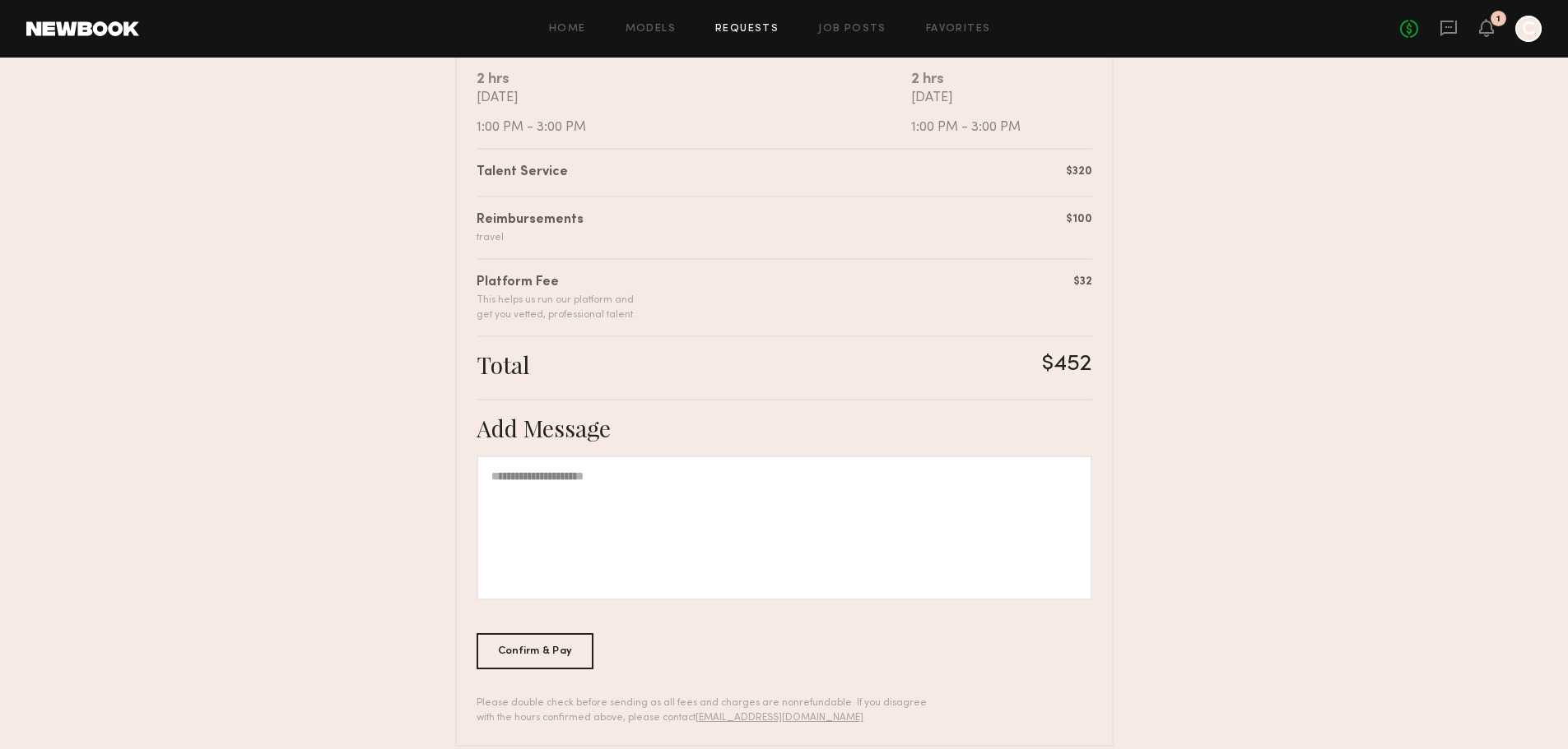
scroll to position [364, 0]
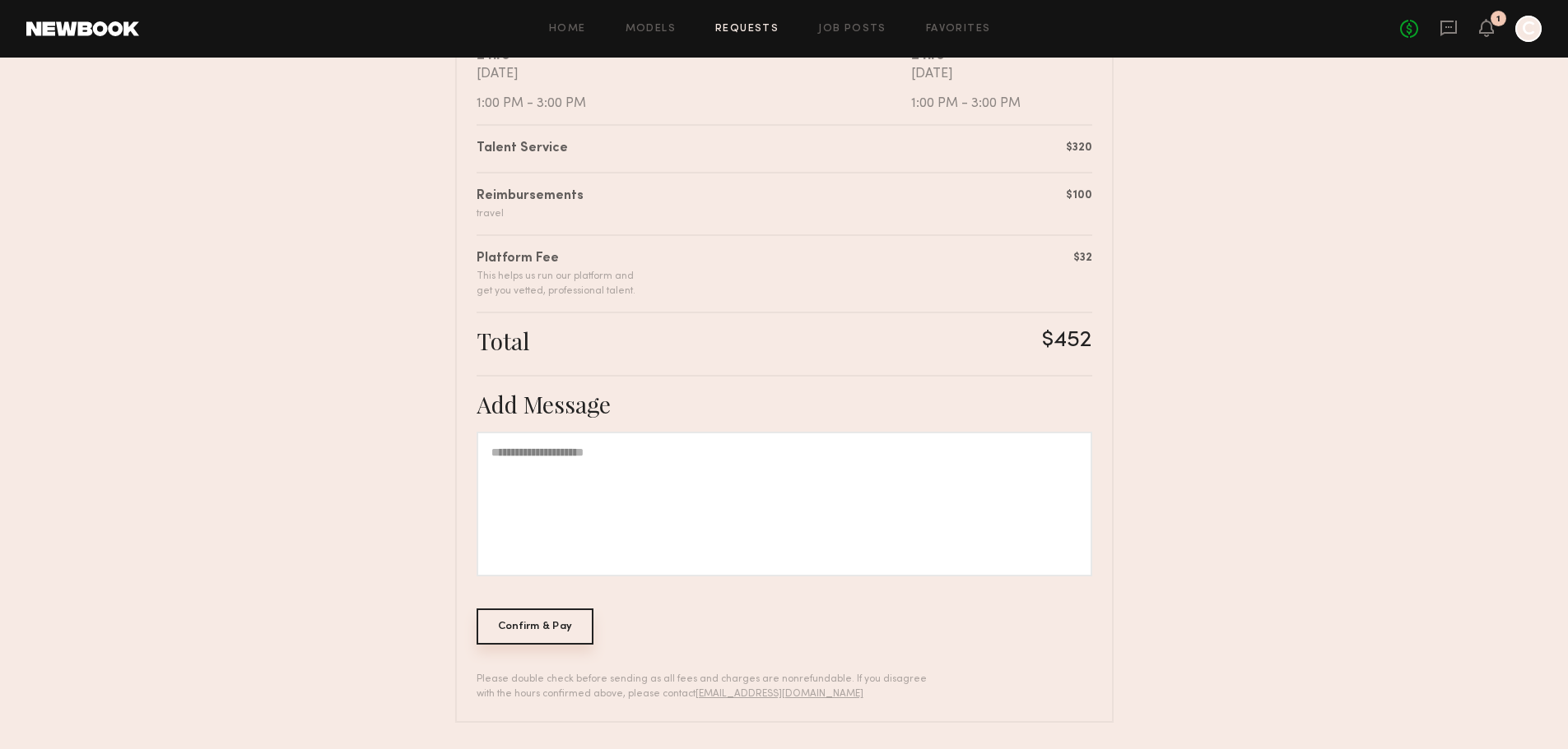
click at [548, 628] on div "Confirm & Pay" at bounding box center [536, 627] width 117 height 36
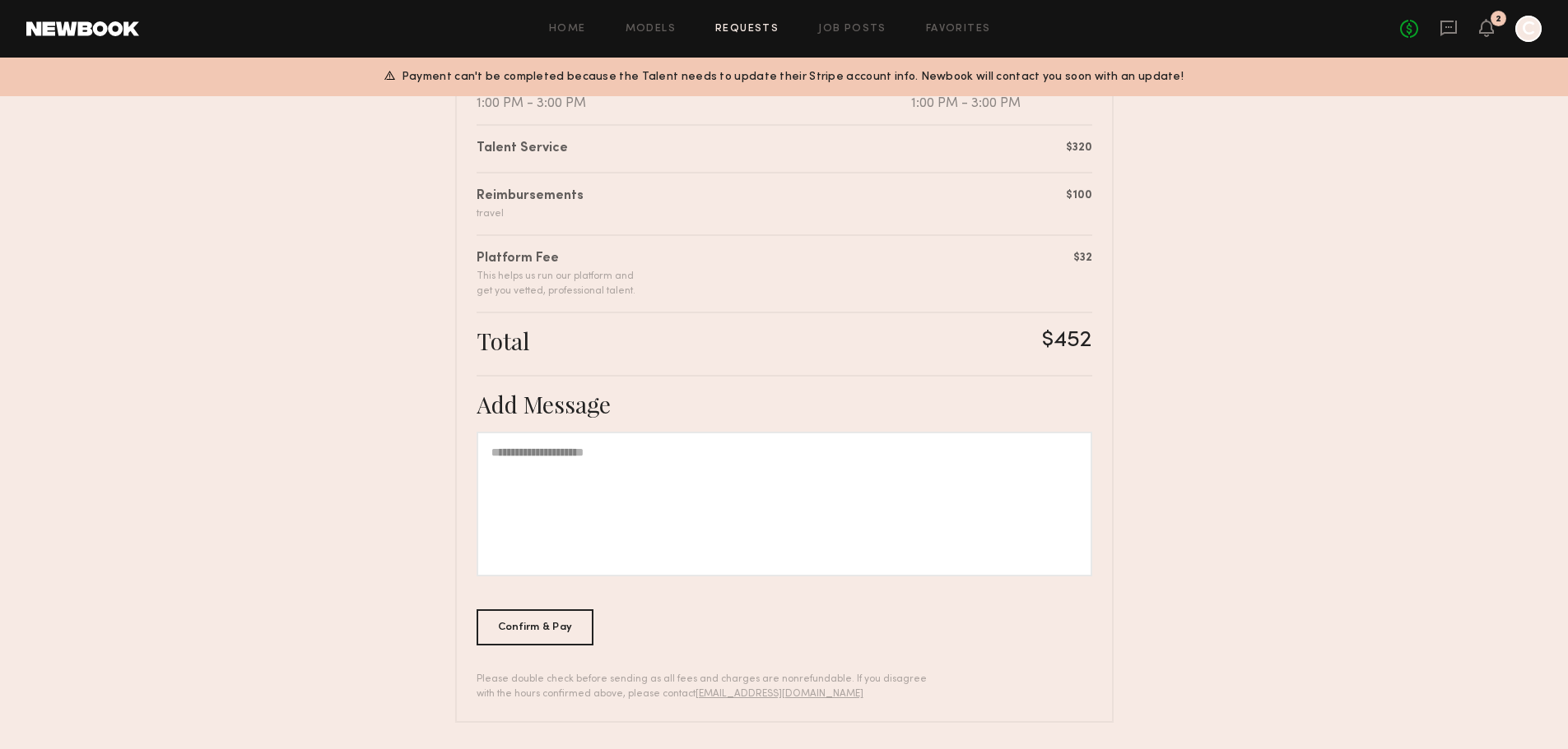
click at [1532, 26] on div at bounding box center [1529, 29] width 26 height 26
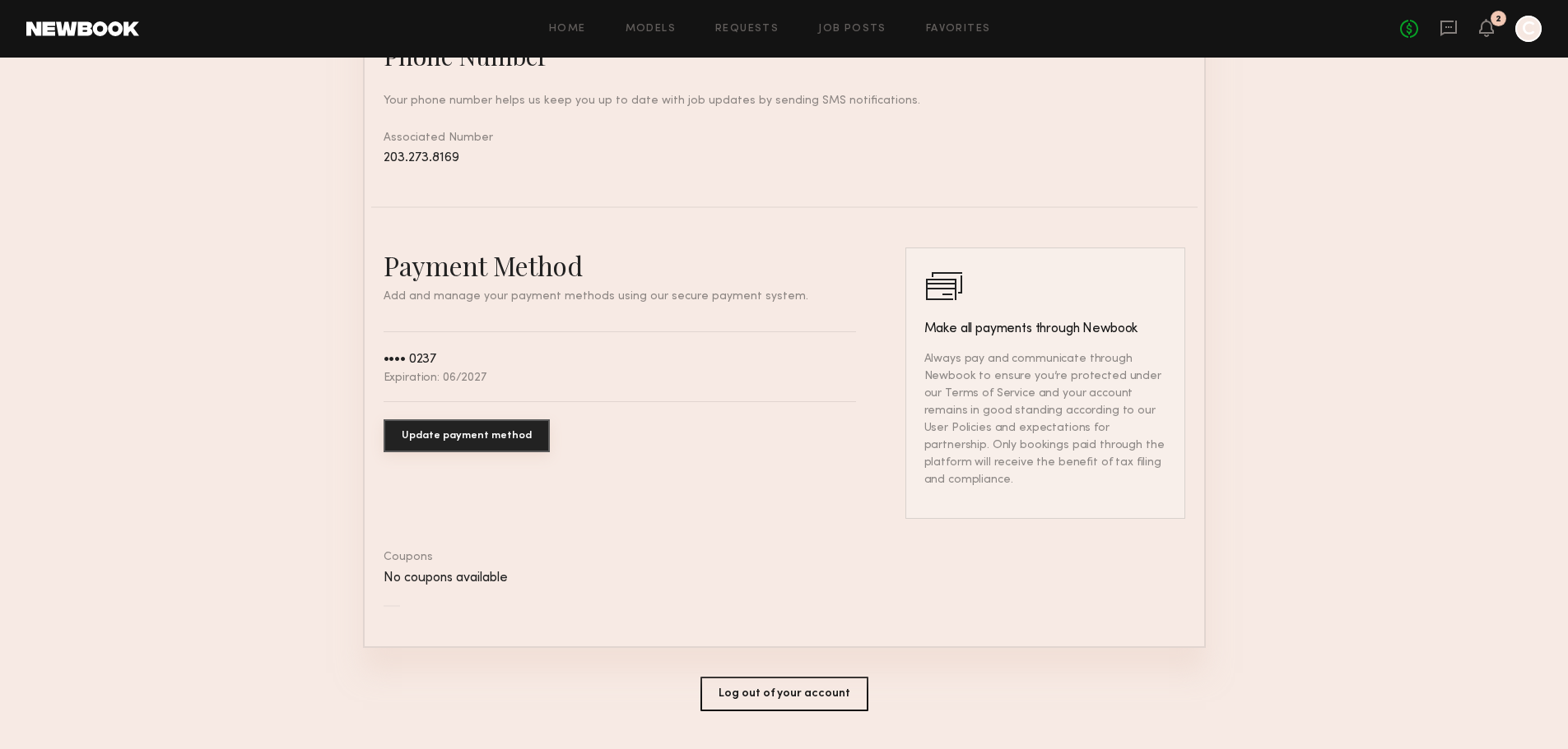
scroll to position [804, 0]
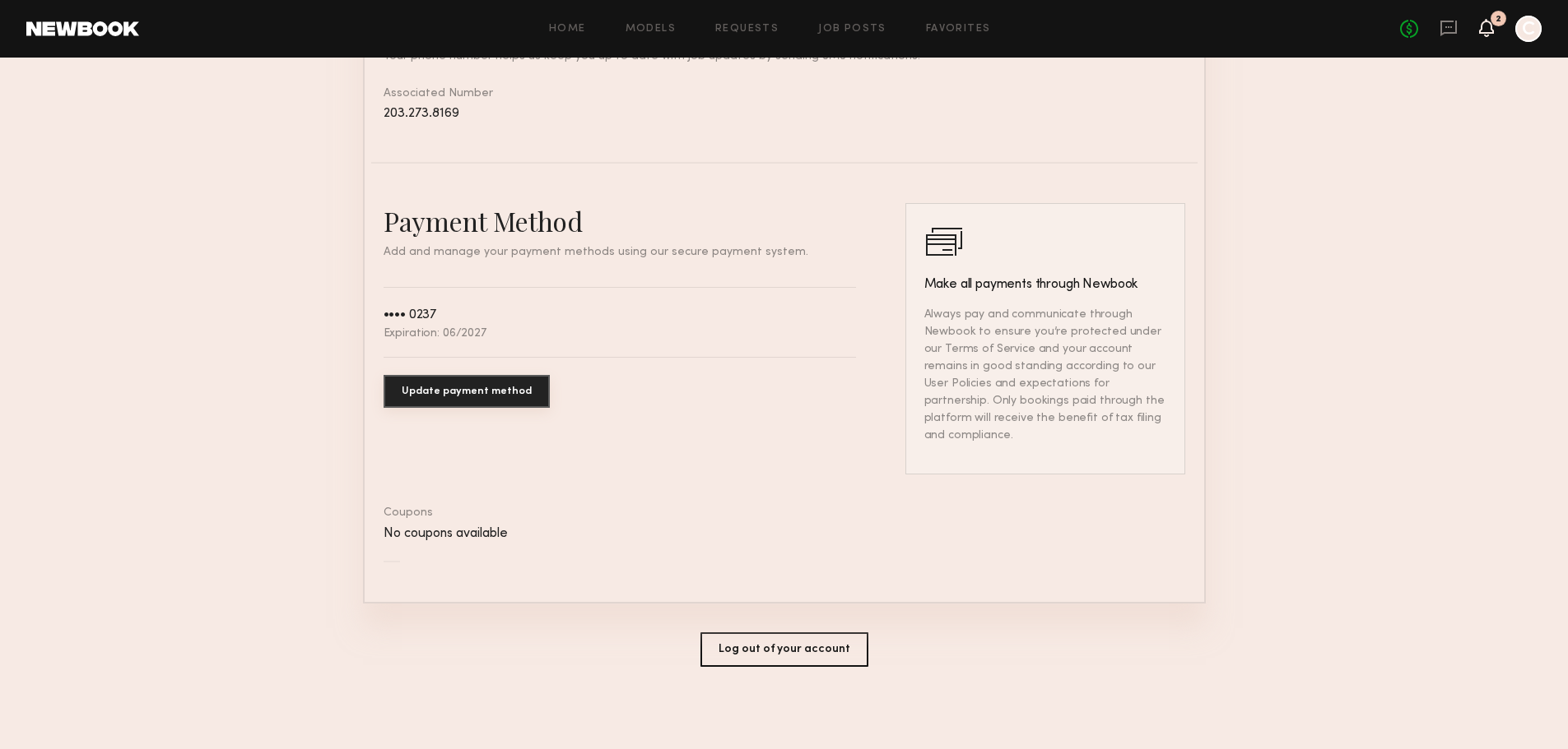
click at [1487, 28] on icon at bounding box center [1487, 27] width 13 height 11
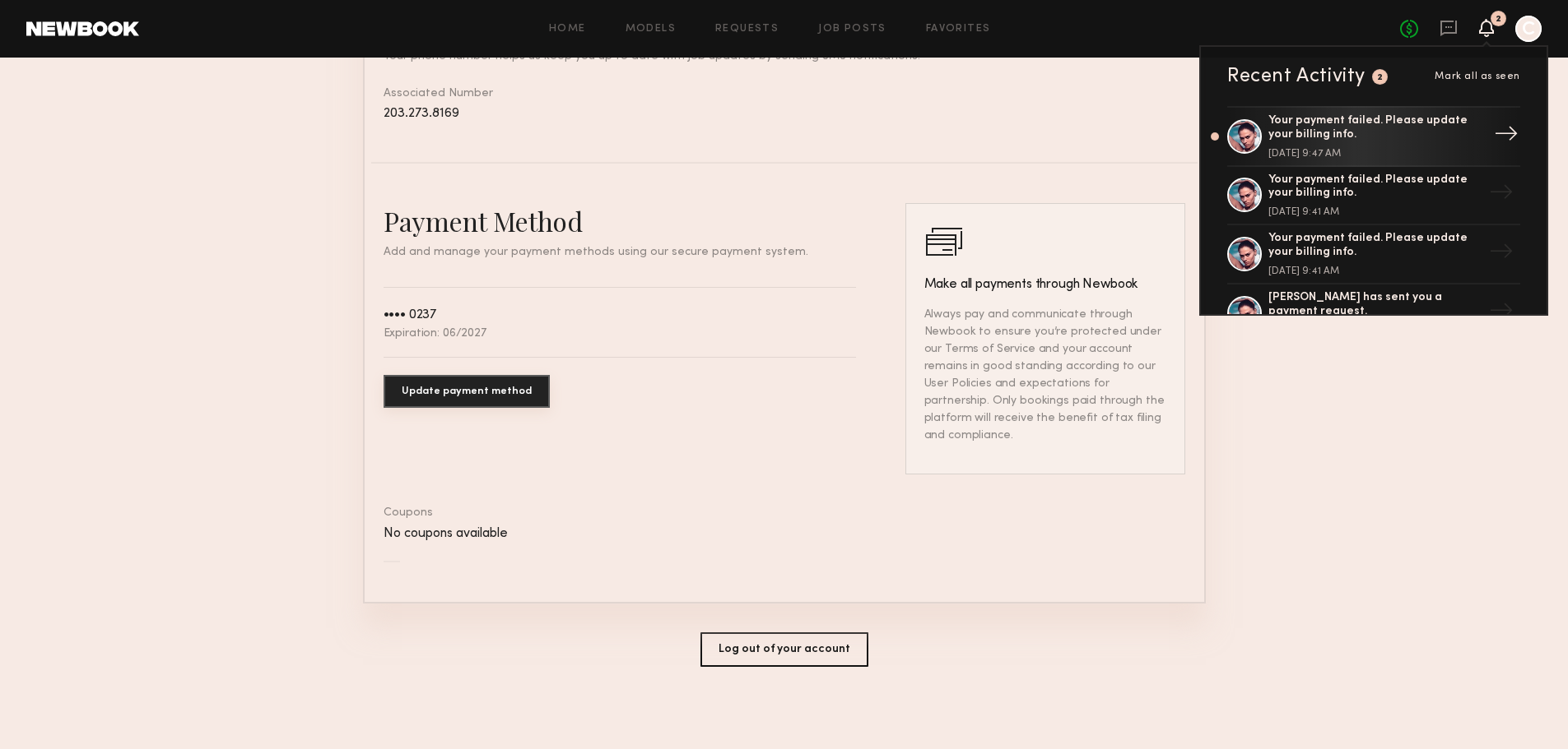
click at [1410, 140] on div "Your payment failed. Please update your billing info." at bounding box center [1376, 129] width 214 height 28
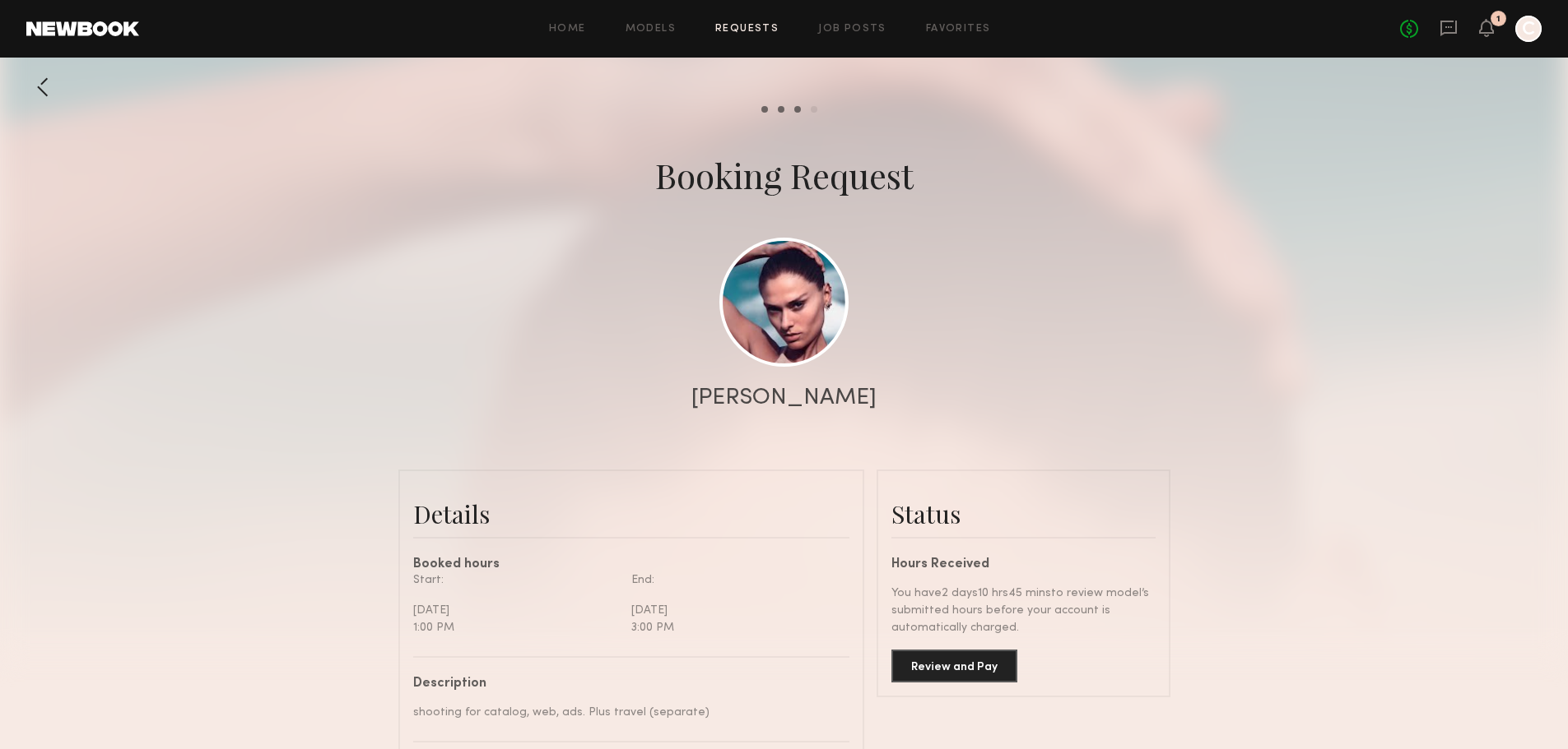
scroll to position [329, 0]
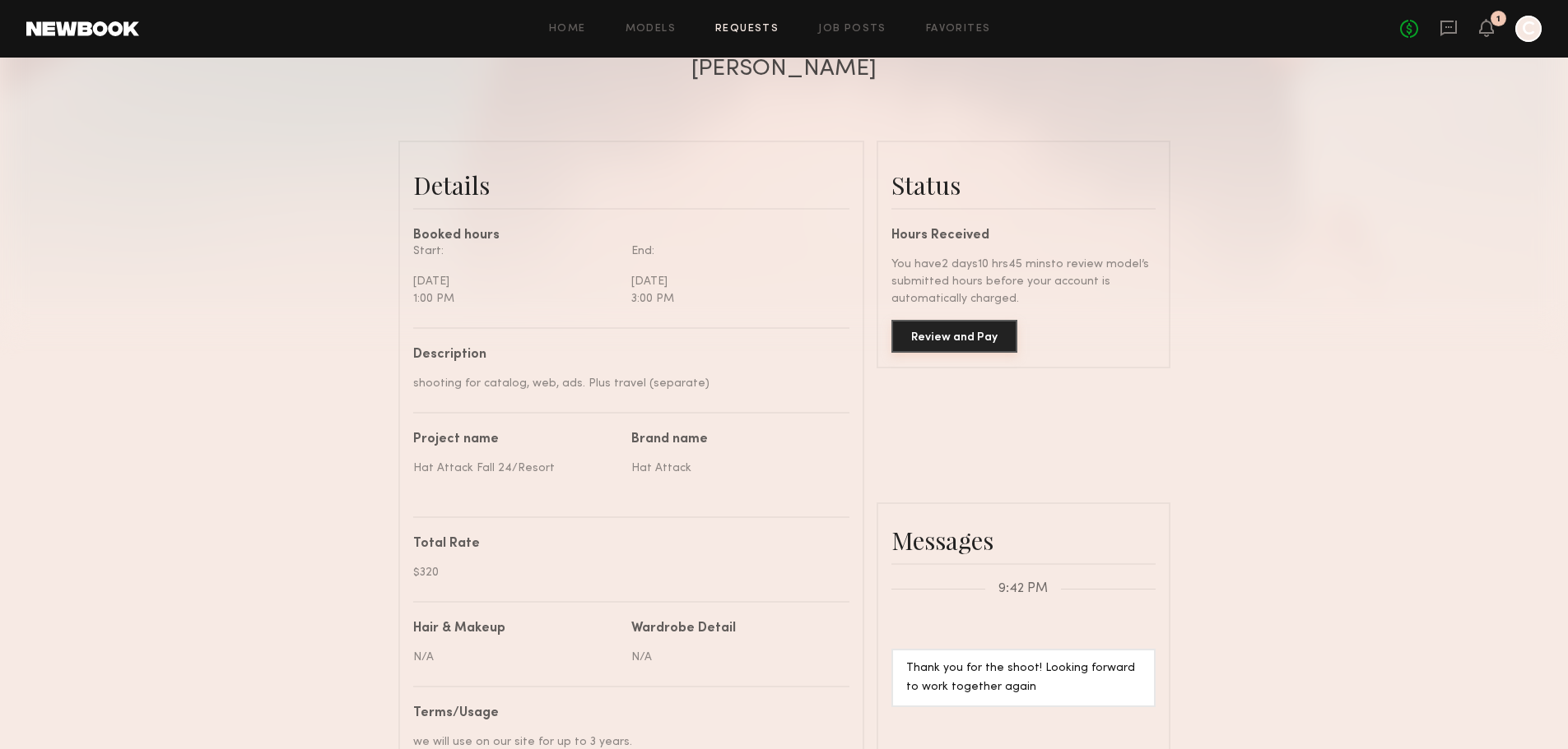
click at [946, 342] on button "Review and Pay" at bounding box center [954, 336] width 126 height 33
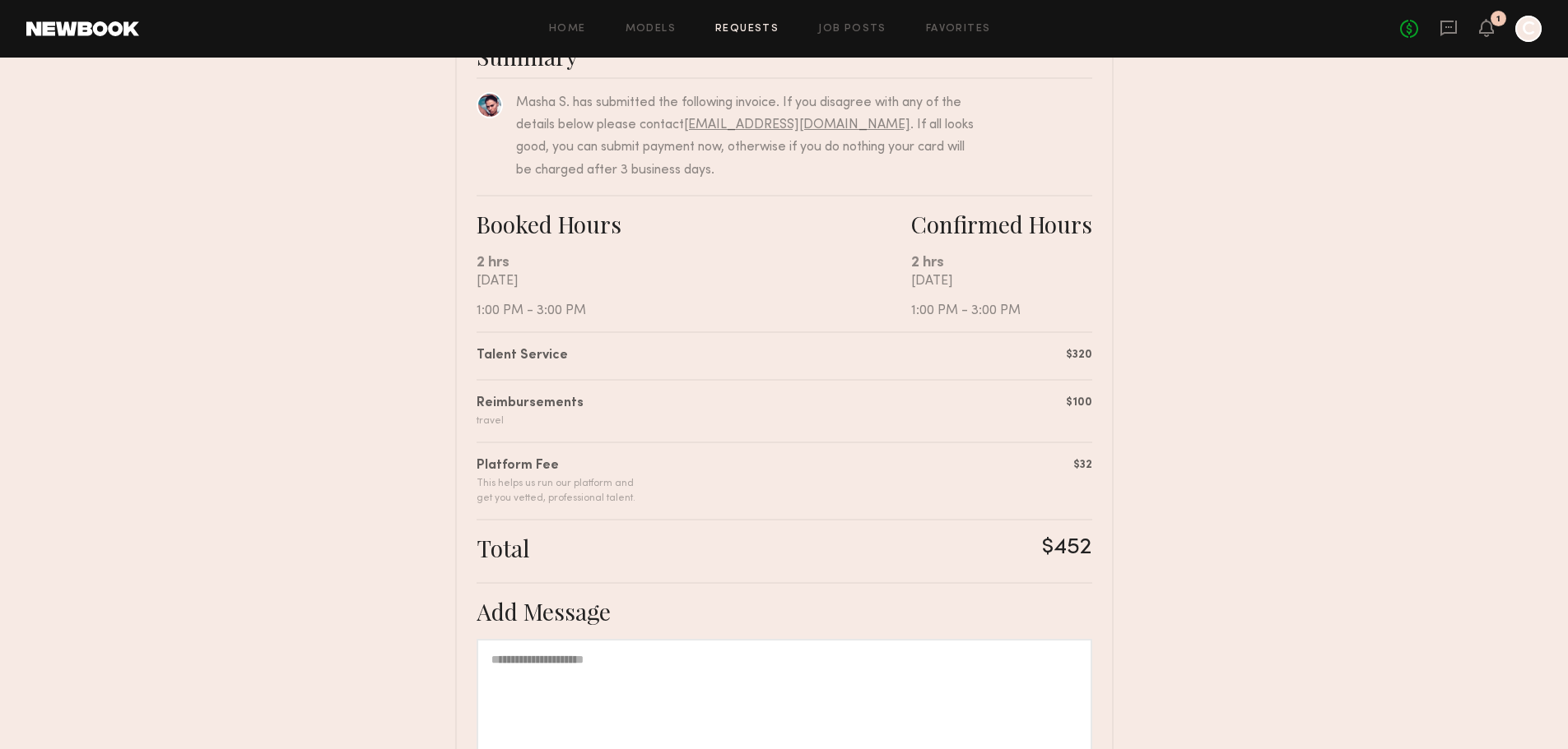
scroll to position [364, 0]
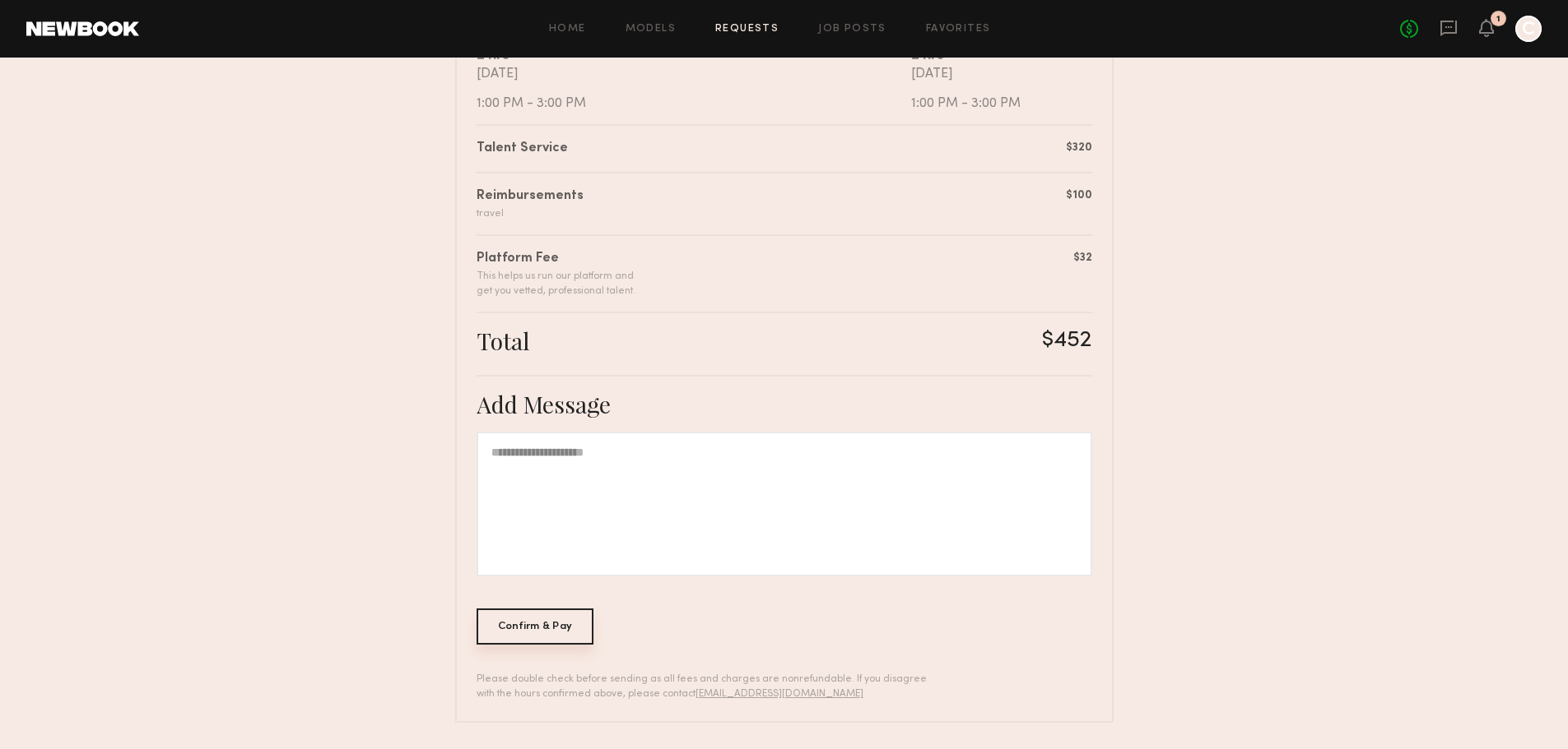
click at [563, 634] on div "Confirm & Pay" at bounding box center [536, 627] width 117 height 36
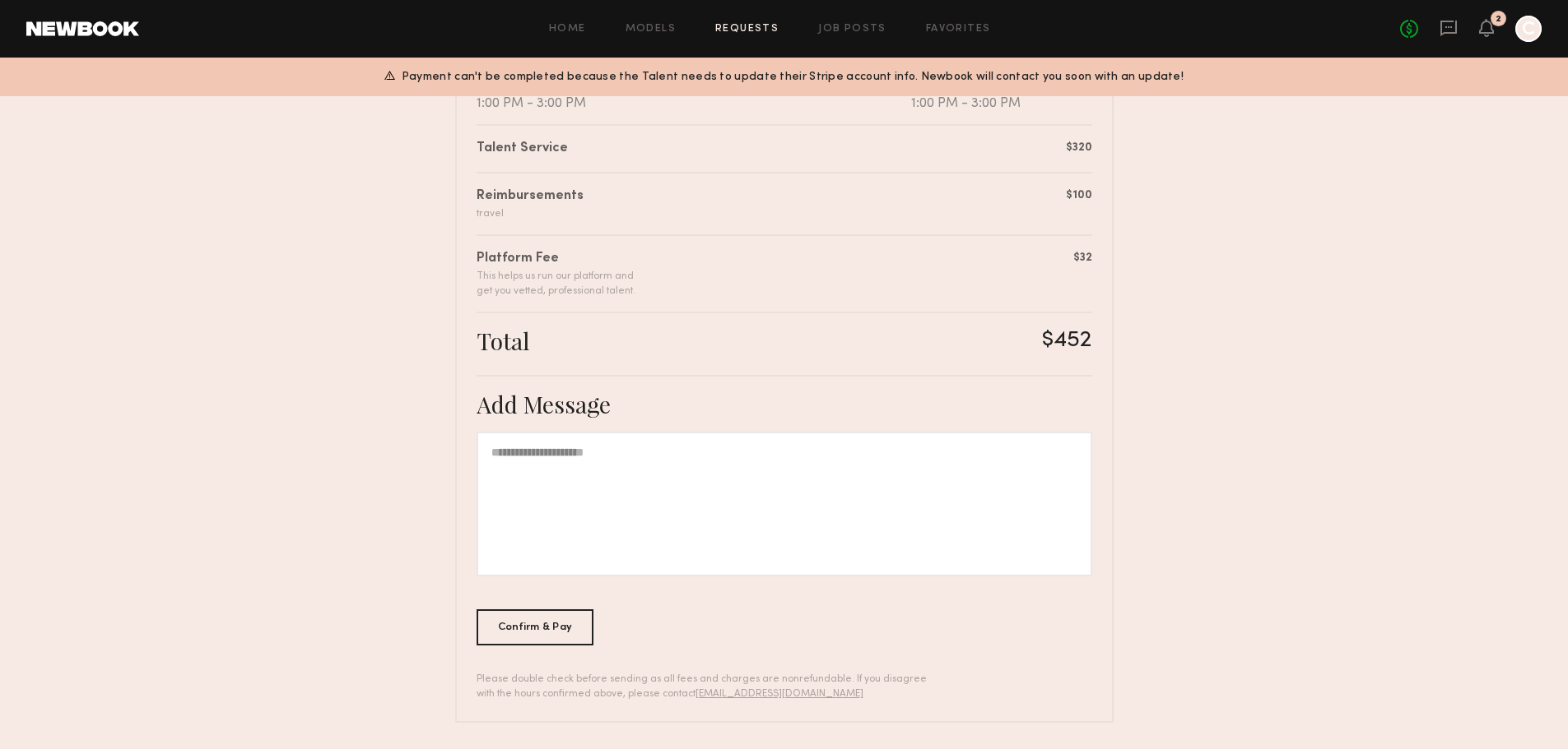
click at [1534, 29] on div at bounding box center [1529, 29] width 26 height 26
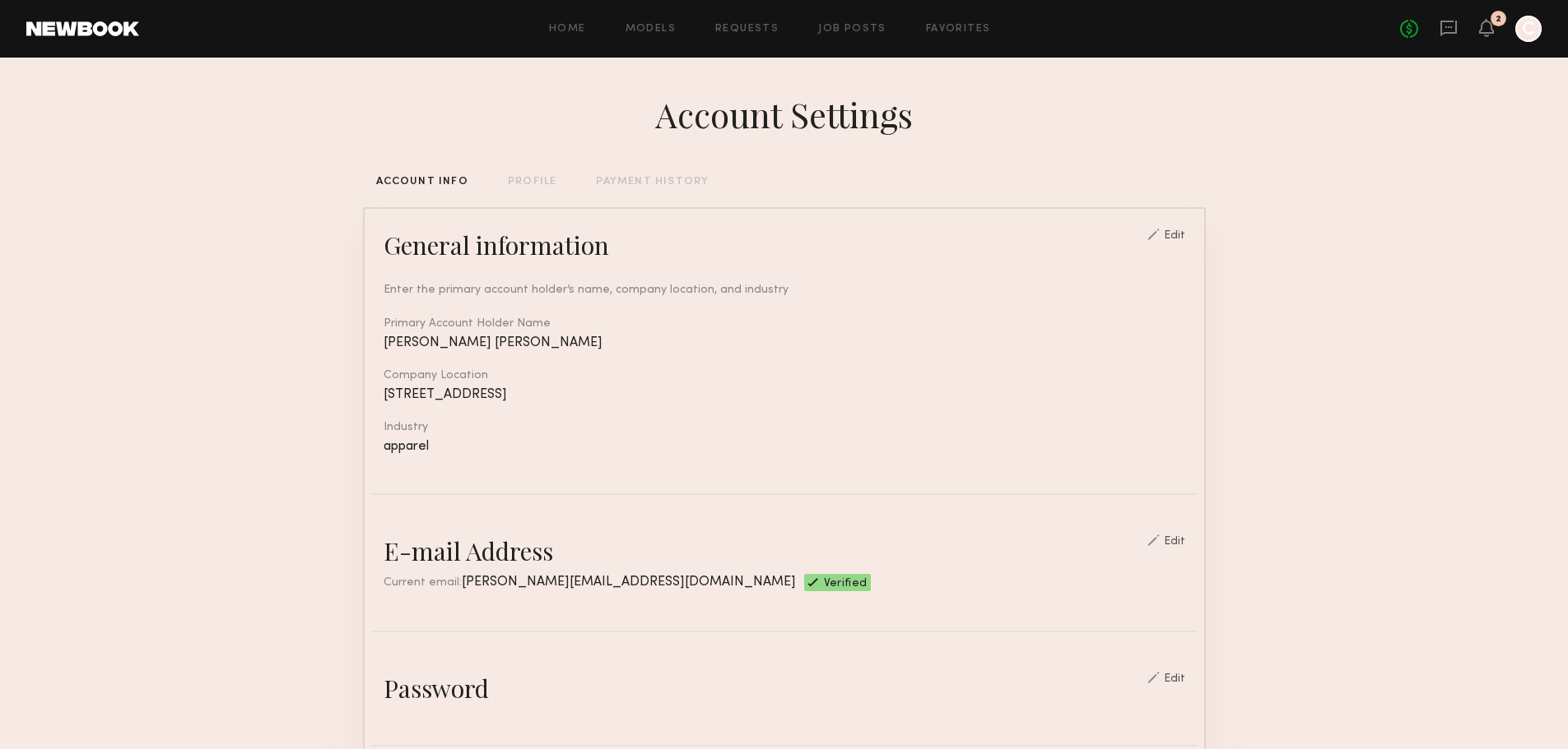
click at [1500, 22] on div "2" at bounding box center [1499, 20] width 6 height 9
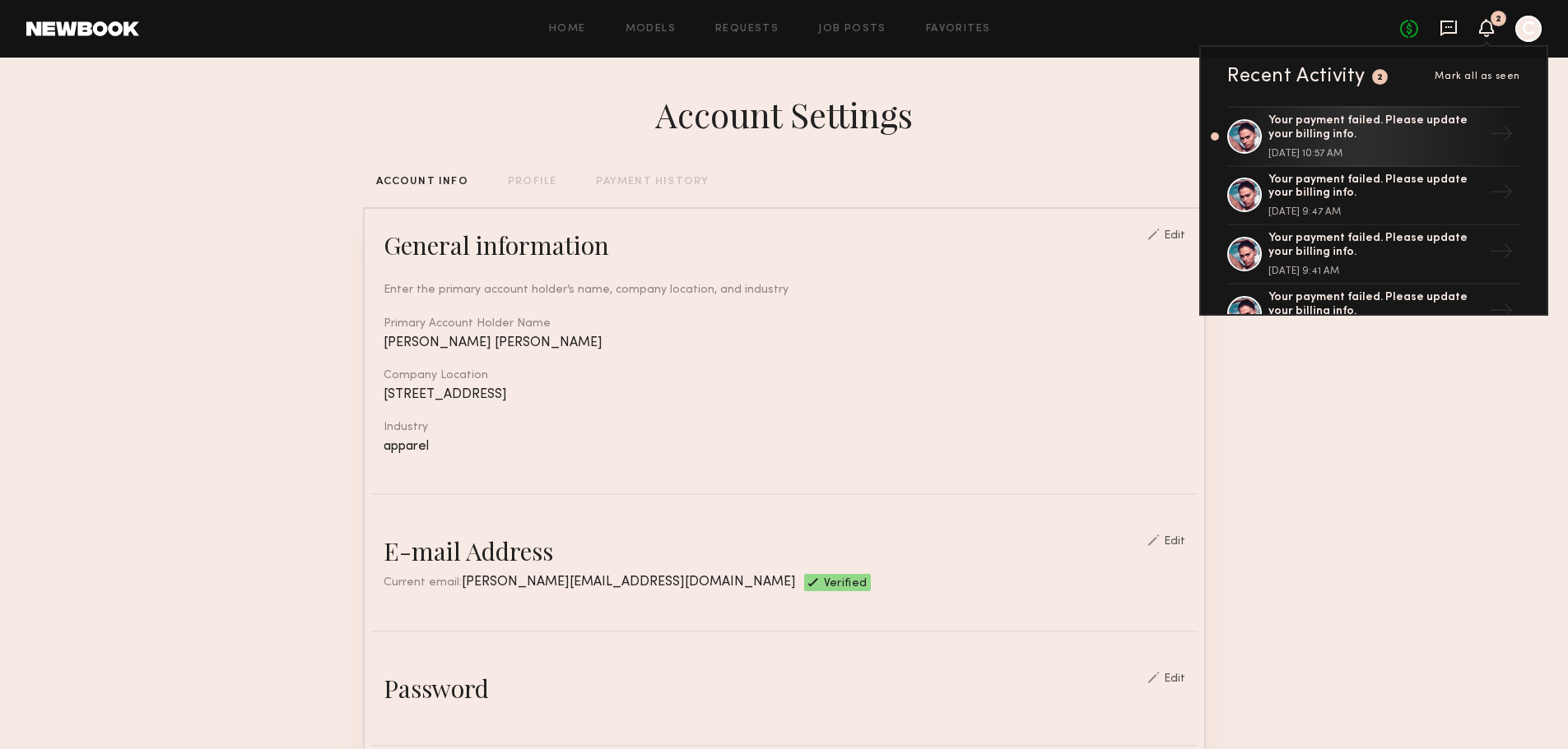
click at [1453, 35] on icon at bounding box center [1448, 27] width 18 height 18
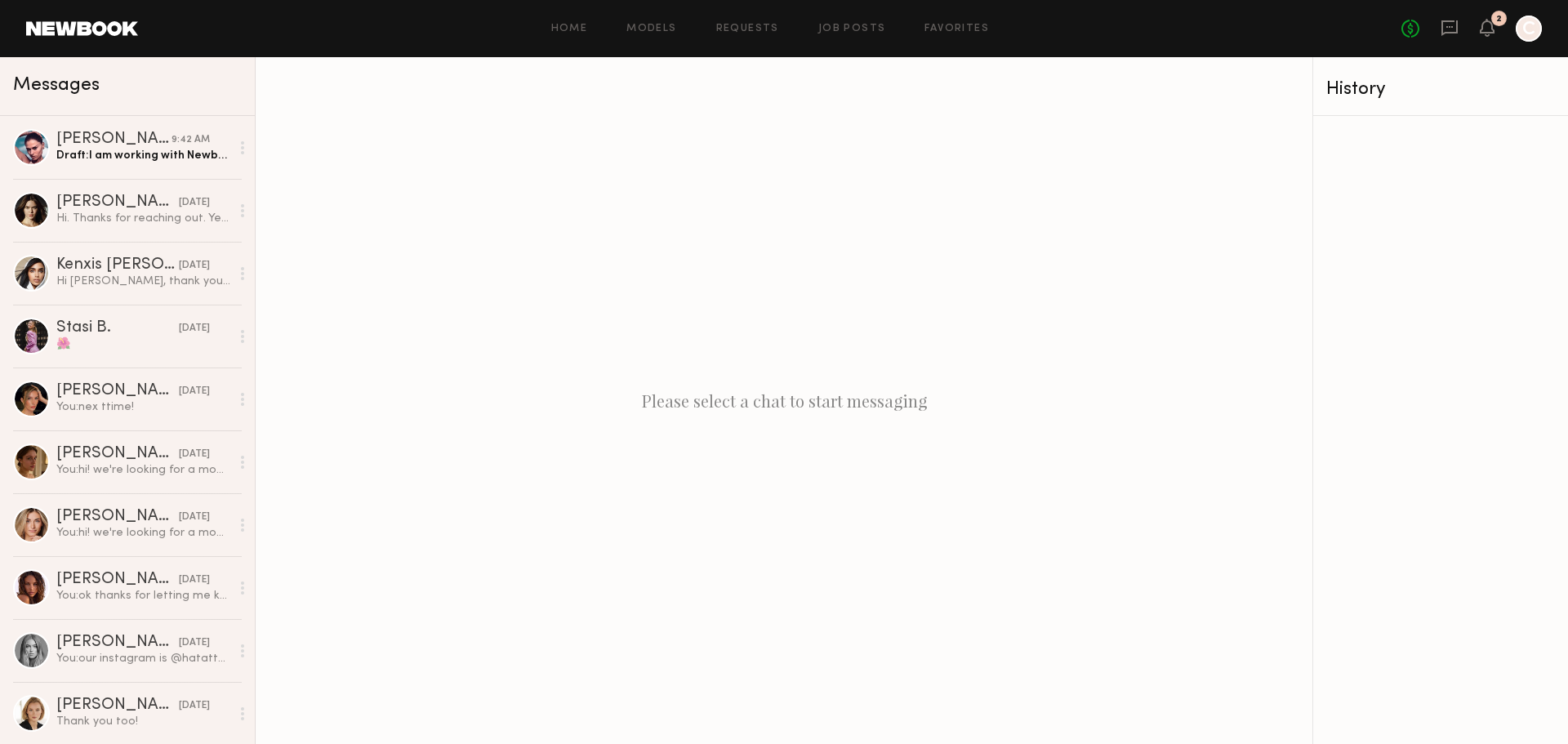
click at [98, 31] on link at bounding box center [82, 29] width 112 height 15
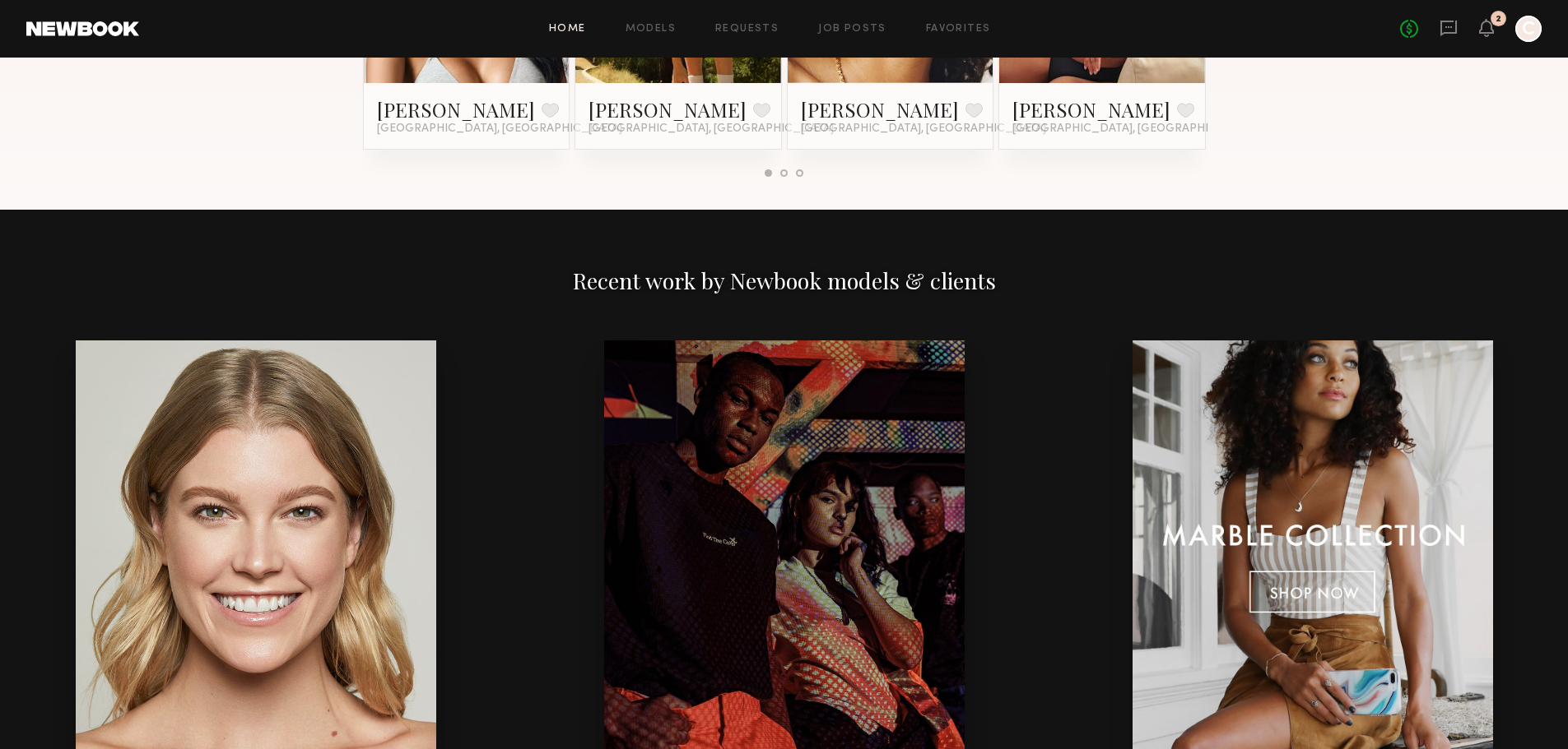
scroll to position [2260, 0]
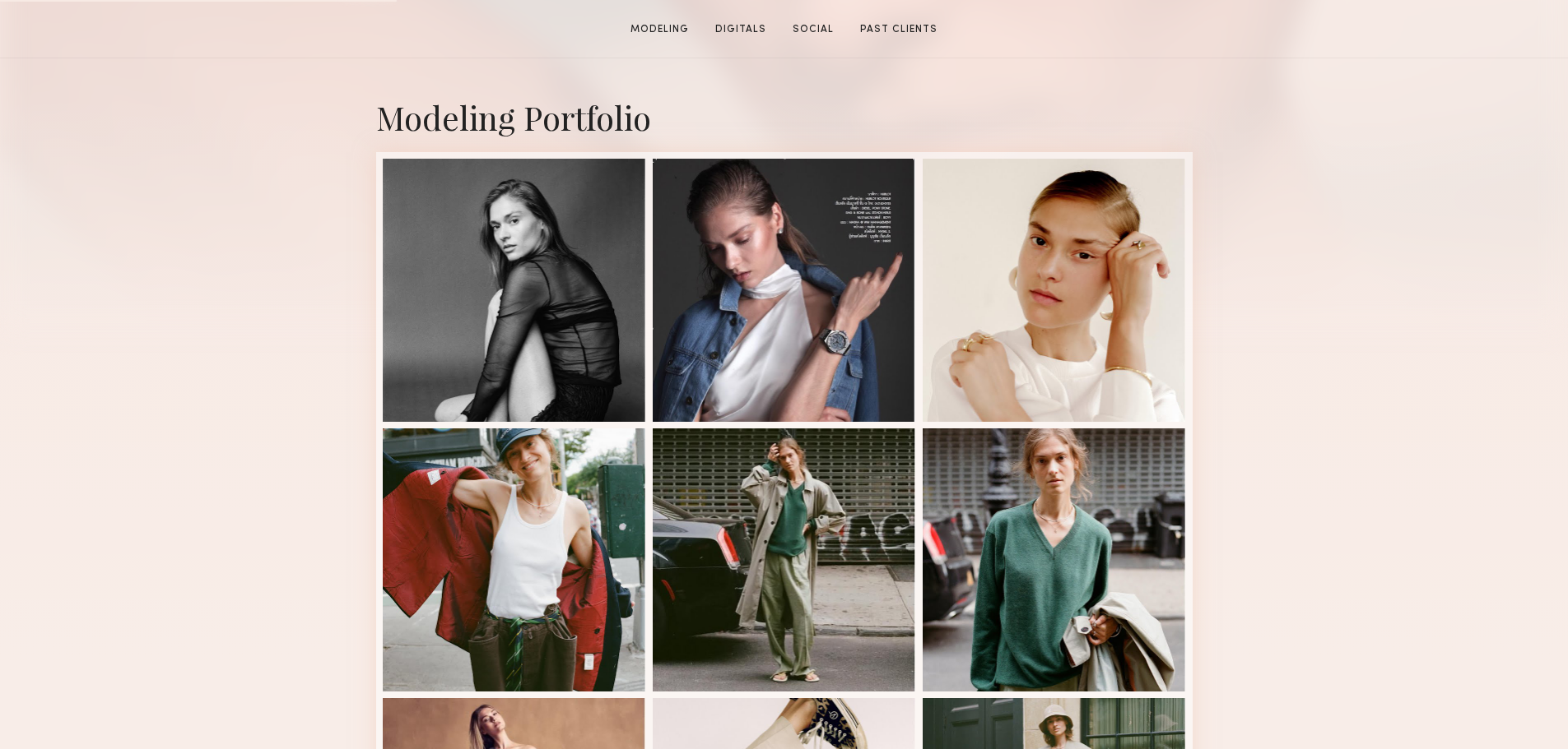
scroll to position [329, 0]
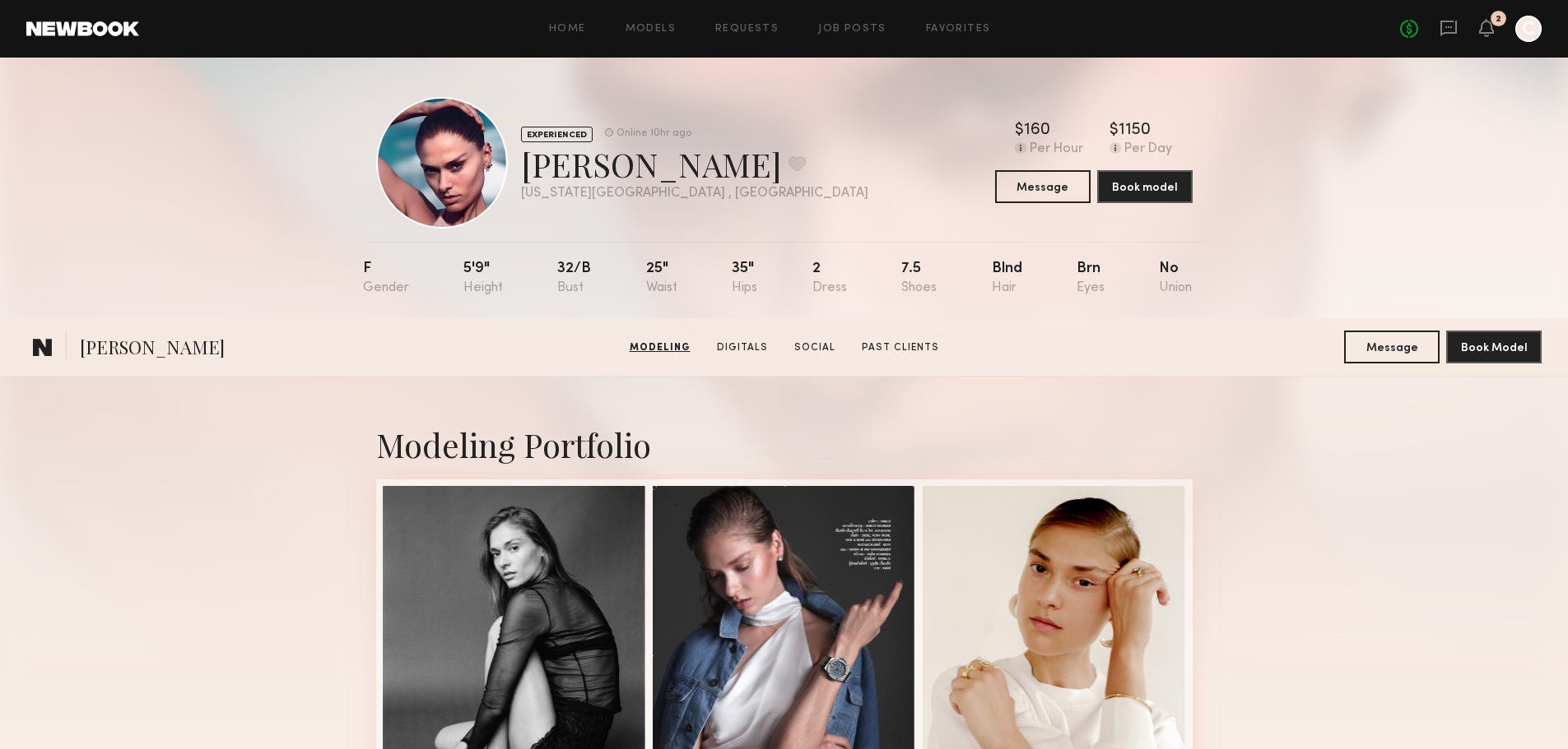
scroll to position [329, 0]
